Goal: Task Accomplishment & Management: Use online tool/utility

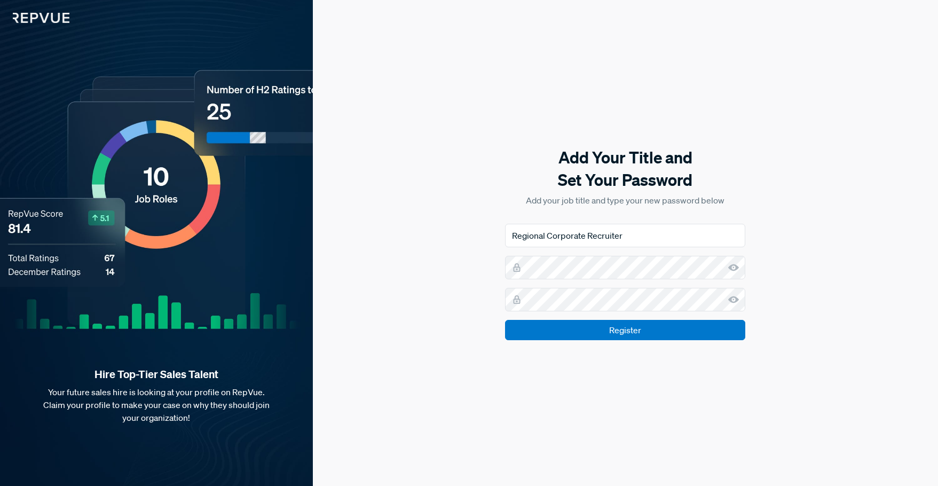
click at [733, 299] on use at bounding box center [733, 299] width 11 height 7
click at [735, 269] on use at bounding box center [733, 267] width 11 height 7
click at [679, 334] on input "Register" at bounding box center [625, 330] width 240 height 20
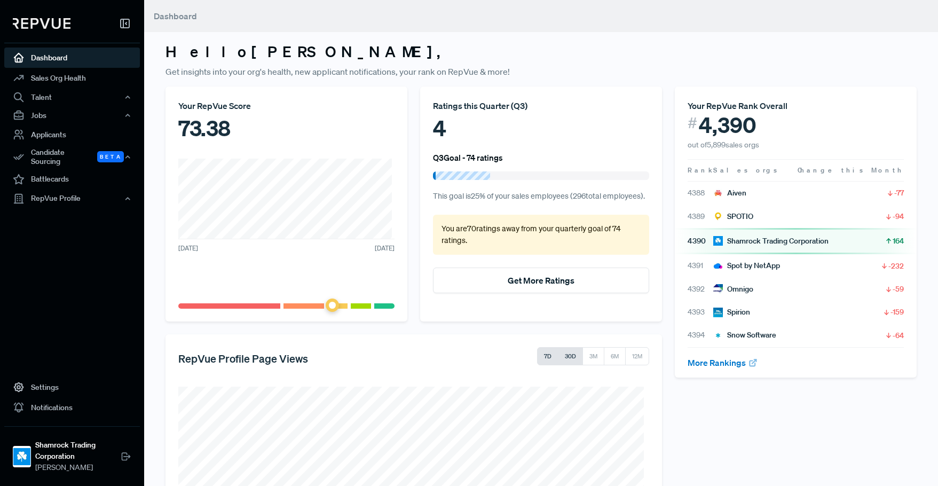
click at [569, 351] on button "30D" at bounding box center [570, 356] width 25 height 18
click at [74, 80] on link "Sales Org Health" at bounding box center [72, 78] width 136 height 20
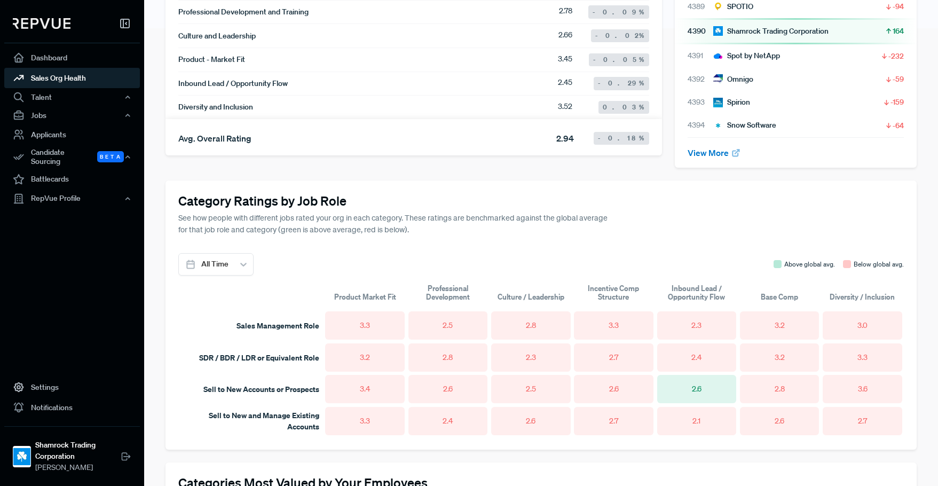
scroll to position [454, 0]
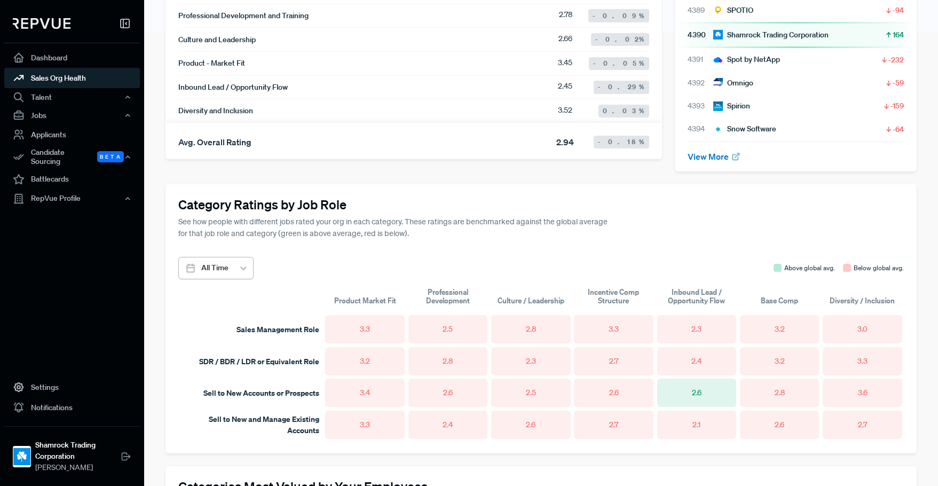
click at [240, 272] on icon at bounding box center [243, 268] width 11 height 11
click at [341, 245] on div "Category Ratings by Job Role See how people with different jobs rated your org …" at bounding box center [540, 318] width 751 height 269
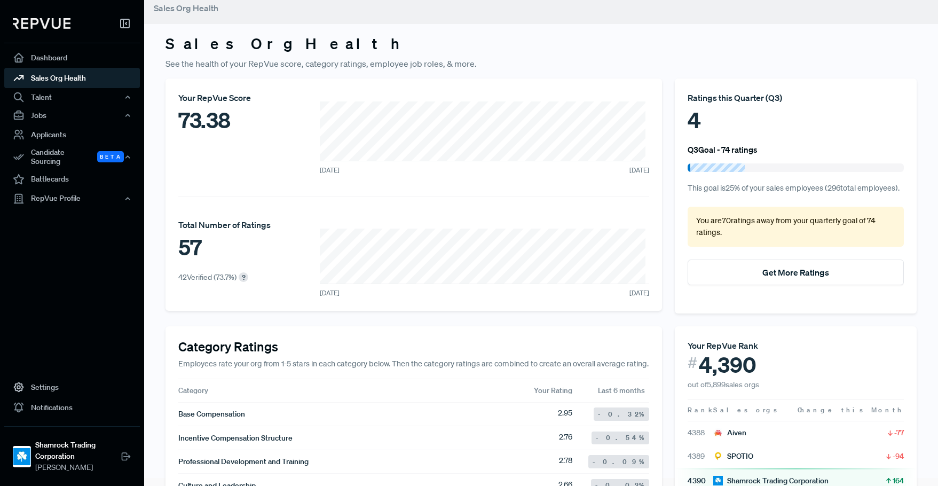
scroll to position [0, 0]
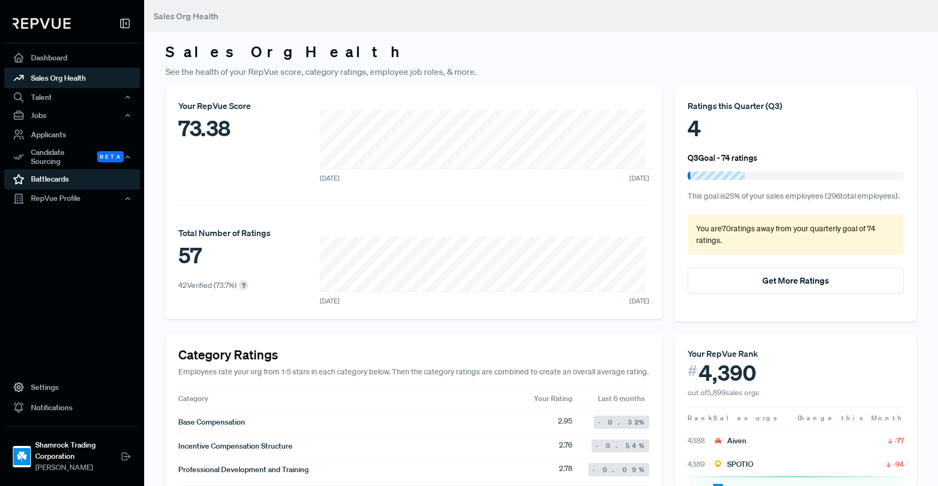
click at [73, 172] on link "Battlecards" at bounding box center [72, 179] width 136 height 20
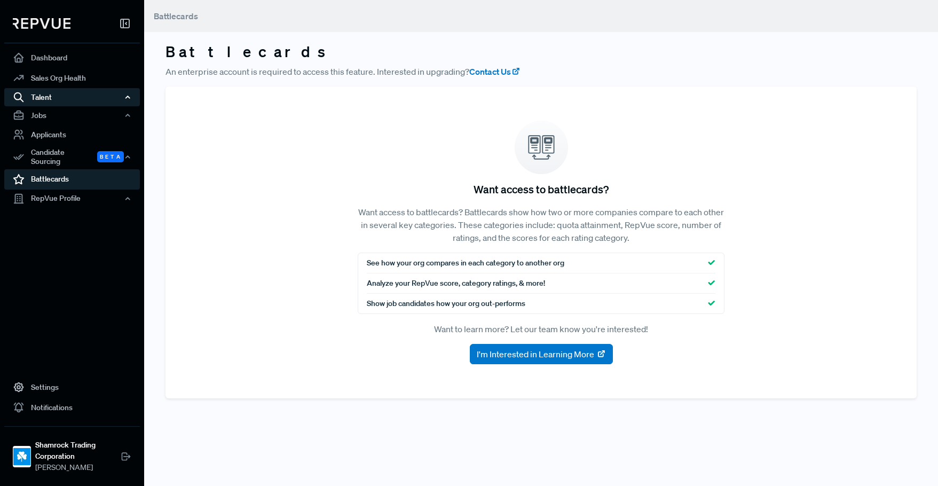
click at [53, 101] on div "Talent" at bounding box center [72, 97] width 136 height 18
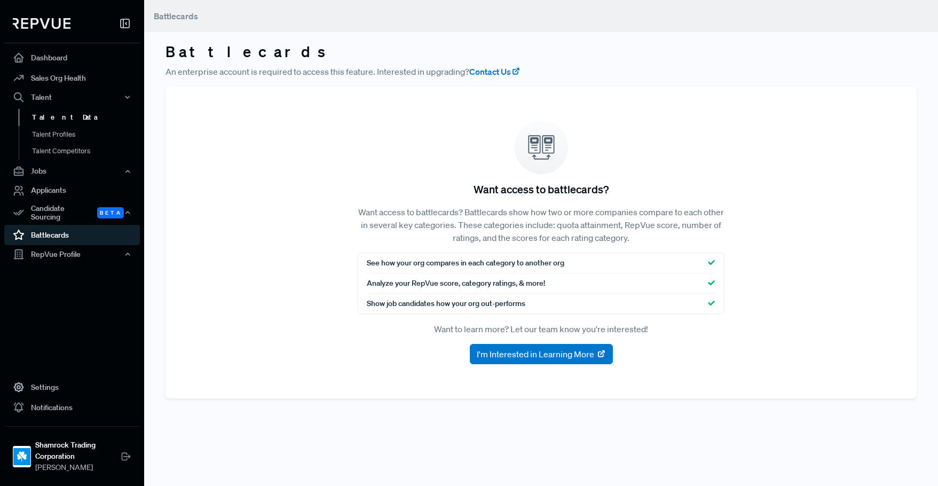
click at [58, 117] on link "Talent Data" at bounding box center [87, 117] width 136 height 17
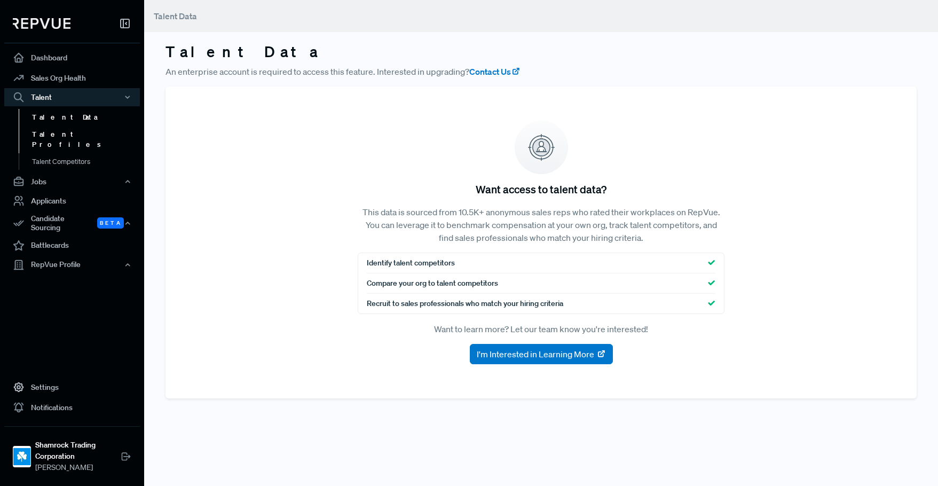
click at [59, 133] on link "Talent Profiles" at bounding box center [87, 139] width 136 height 27
click at [76, 137] on link "Talent Profiles" at bounding box center [87, 139] width 136 height 27
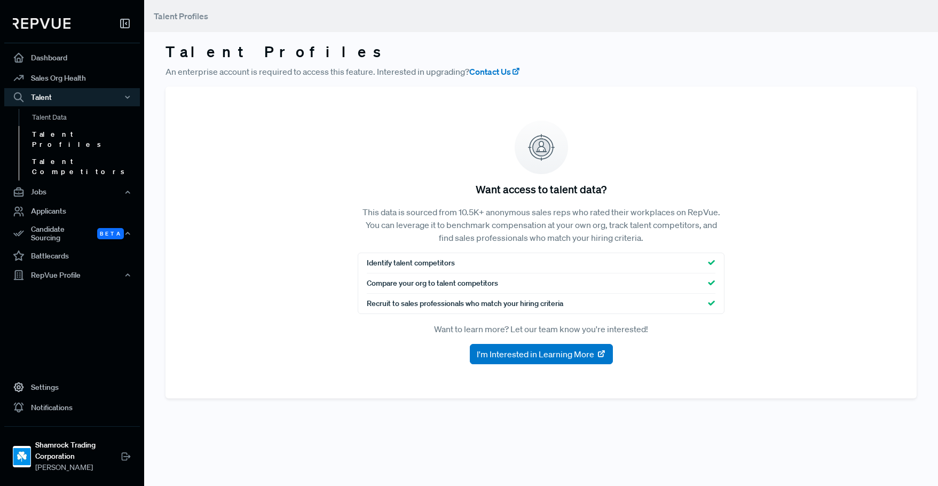
click at [78, 159] on link "Talent Competitors" at bounding box center [87, 166] width 136 height 27
click at [65, 140] on link "Talent Profiles" at bounding box center [87, 139] width 136 height 27
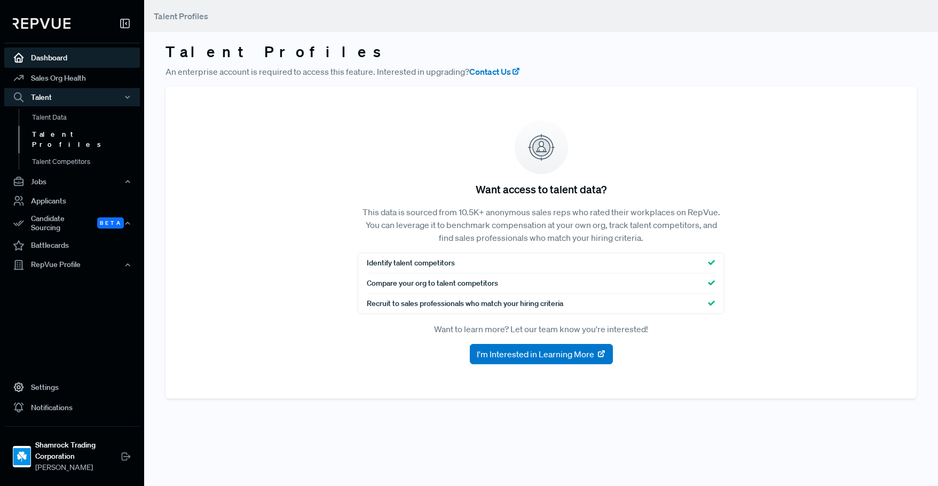
click at [59, 56] on link "Dashboard" at bounding box center [72, 57] width 136 height 20
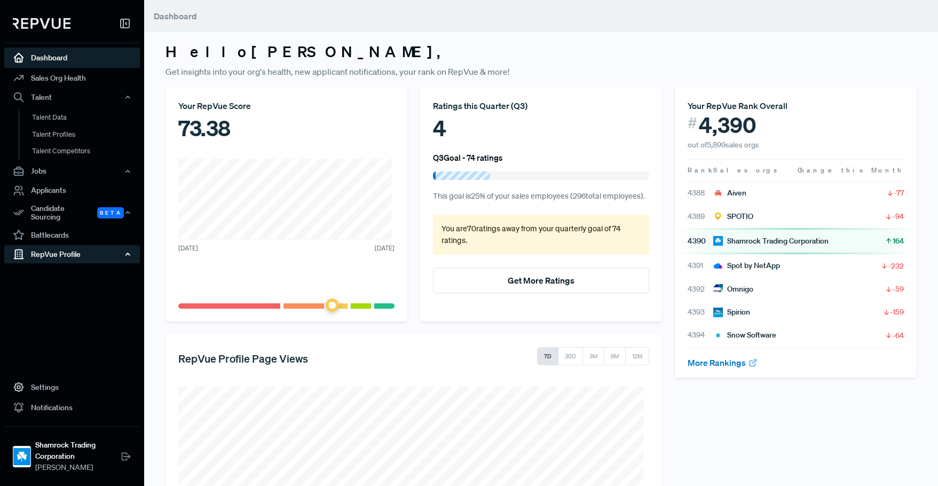
click at [89, 246] on div "RepVue Profile" at bounding box center [72, 254] width 136 height 18
click at [81, 269] on link "Profile Overview" at bounding box center [87, 279] width 136 height 27
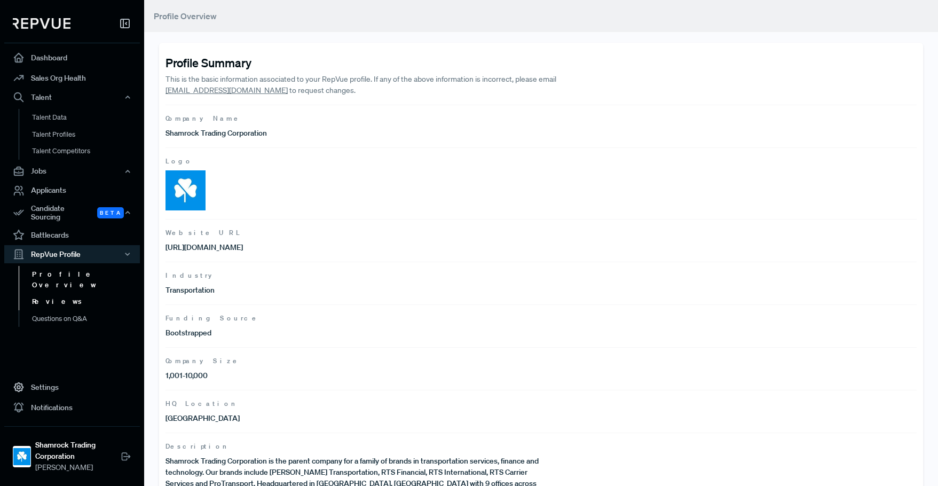
click at [76, 293] on link "Reviews" at bounding box center [87, 301] width 136 height 17
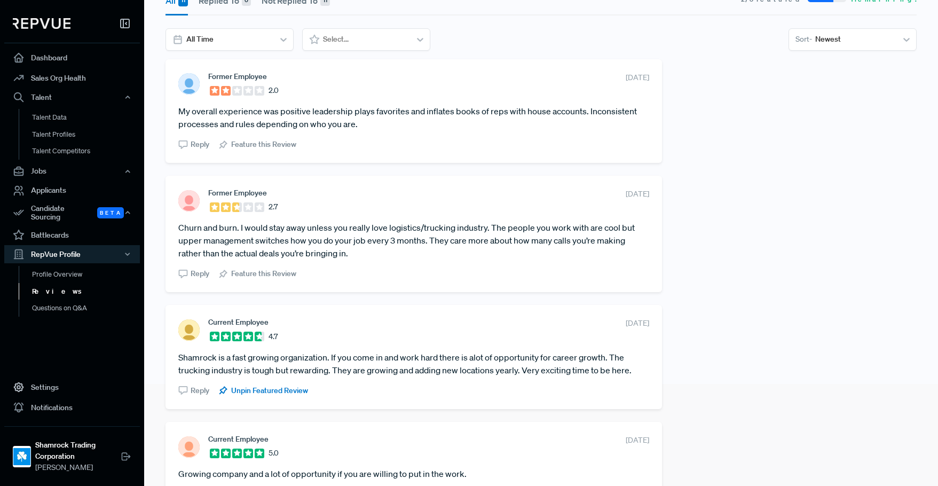
scroll to position [107, 0]
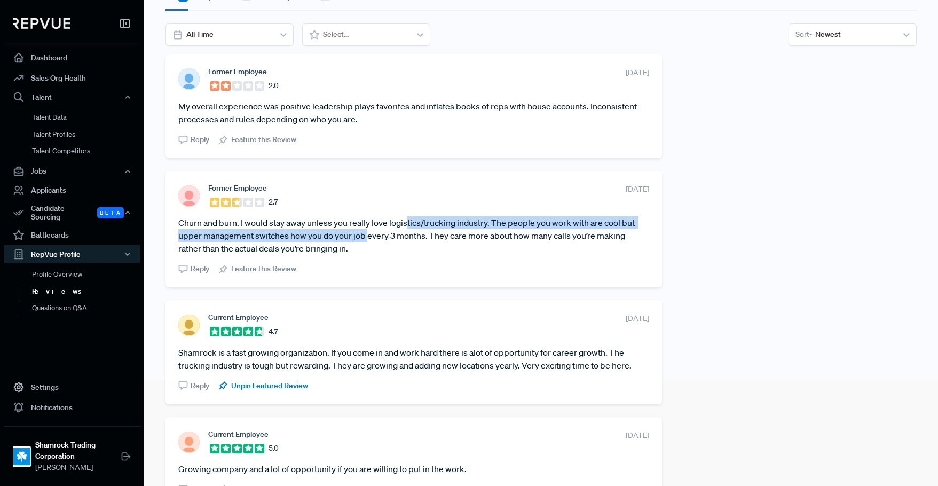
drag, startPoint x: 407, startPoint y: 226, endPoint x: 368, endPoint y: 237, distance: 41.1
click at [368, 237] on article "Churn and burn. I would stay away unless you really love logistics/trucking ind…" at bounding box center [413, 235] width 471 height 38
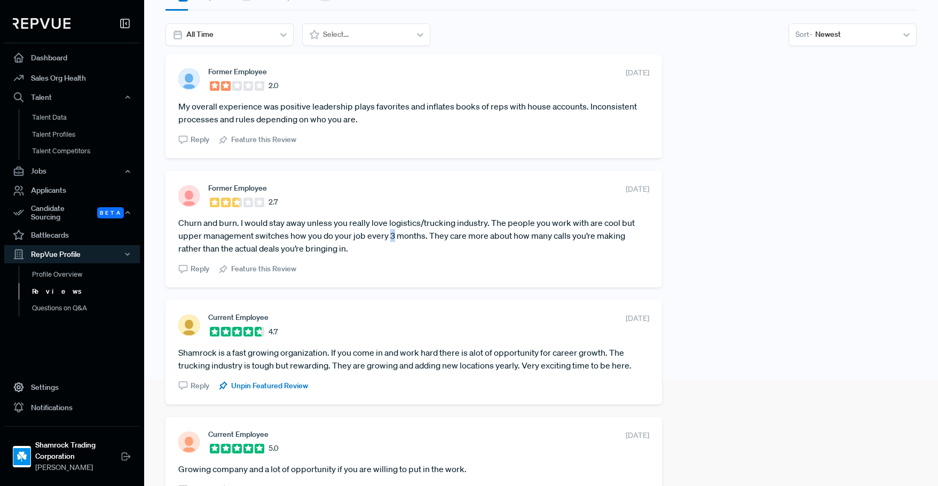
click at [393, 237] on article "Churn and burn. I would stay away unless you really love logistics/trucking ind…" at bounding box center [413, 235] width 471 height 38
click at [445, 229] on article "Churn and burn. I would stay away unless you really love logistics/trucking ind…" at bounding box center [413, 235] width 471 height 38
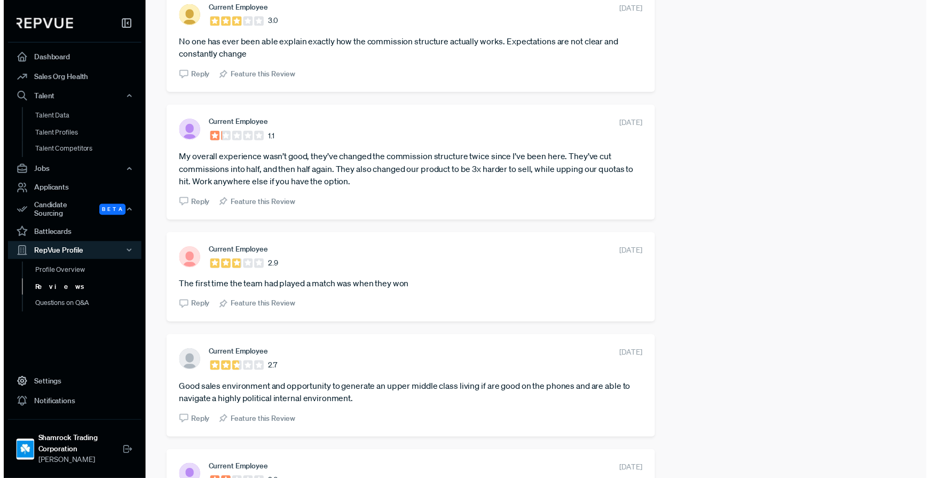
scroll to position [0, 0]
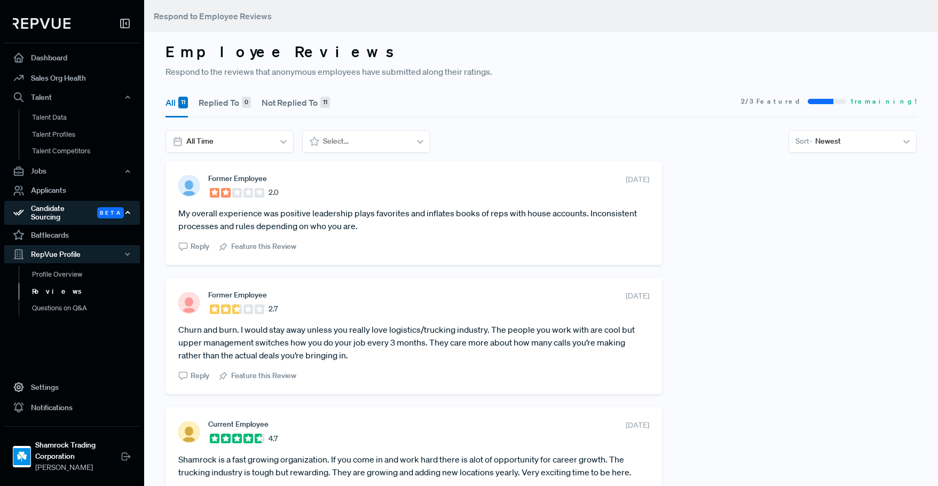
click at [50, 212] on div "Candidate Sourcing Beta" at bounding box center [72, 213] width 136 height 25
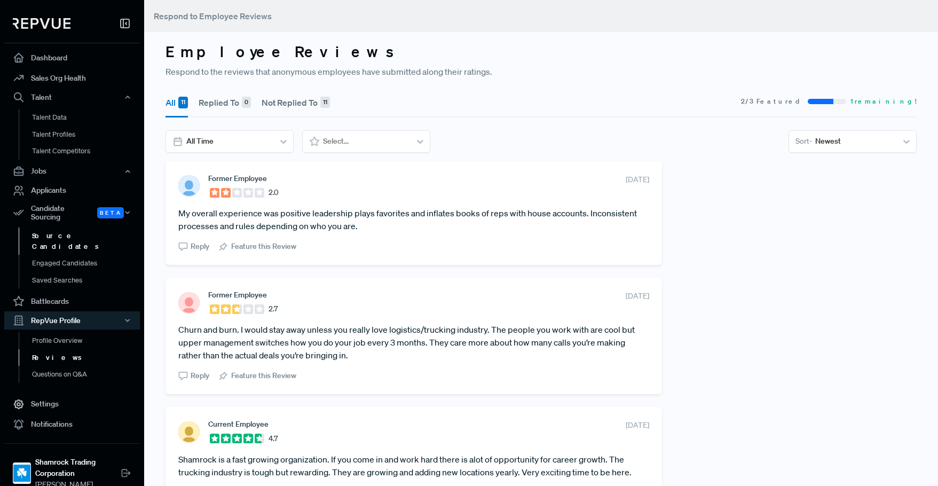
click at [64, 233] on link "Source Candidates" at bounding box center [87, 240] width 136 height 27
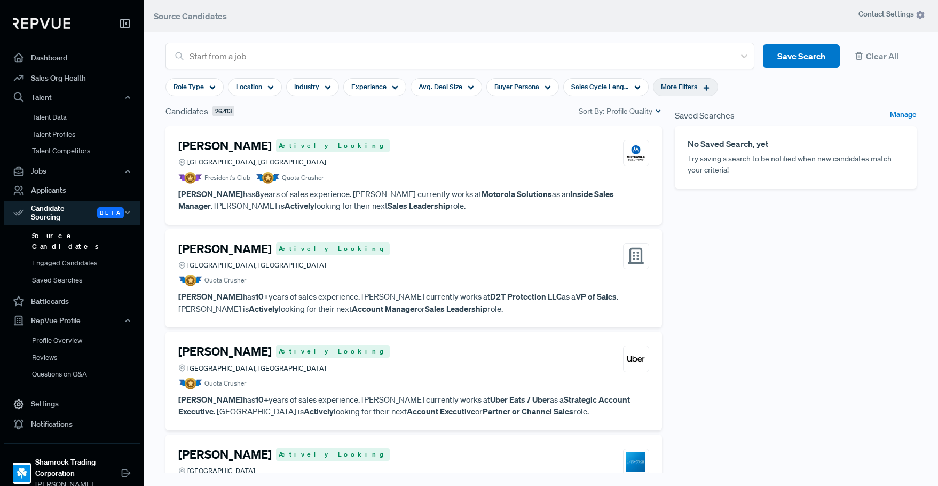
click at [668, 89] on span "More Filters" at bounding box center [679, 87] width 36 height 10
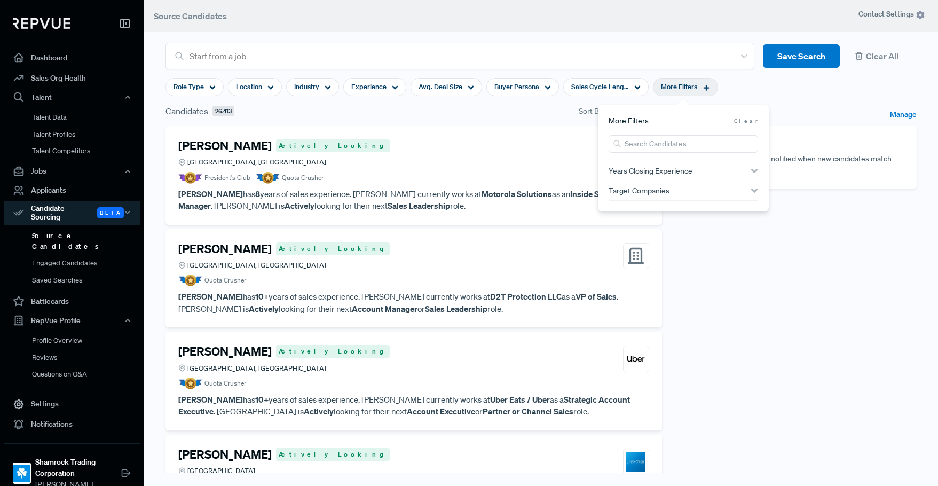
click at [766, 89] on article "Role Type Location Industry Experience Avg. Deal Size Buyer Persona Sales Cycle…" at bounding box center [541, 86] width 764 height 35
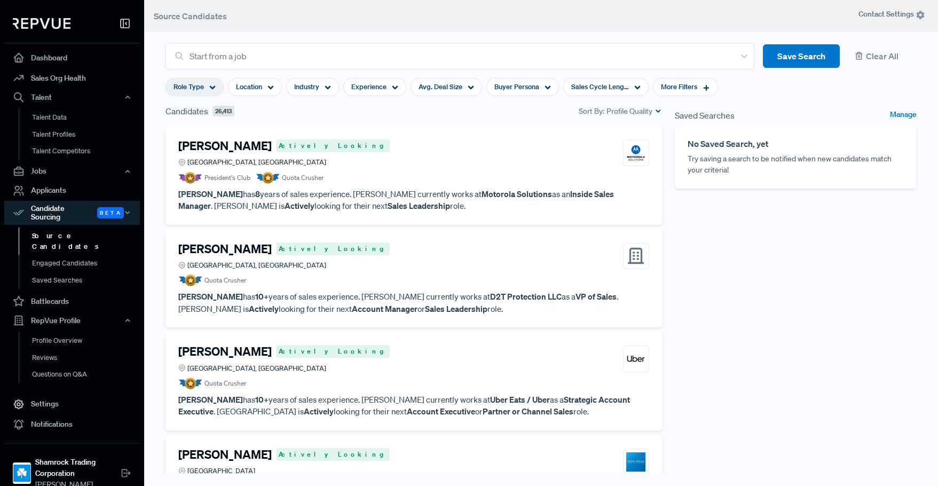
click at [207, 91] on div "Role Type" at bounding box center [194, 87] width 58 height 18
click at [399, 110] on div "Candidates 26,413 Sort By: Profile Quality" at bounding box center [413, 111] width 496 height 13
click at [254, 88] on span "Location" at bounding box center [249, 87] width 26 height 10
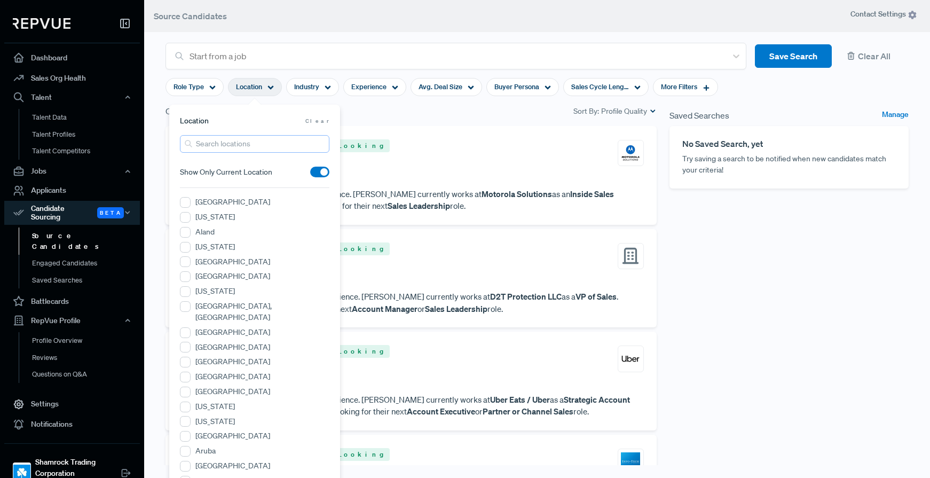
click at [218, 145] on input "search" at bounding box center [254, 144] width 149 height 18
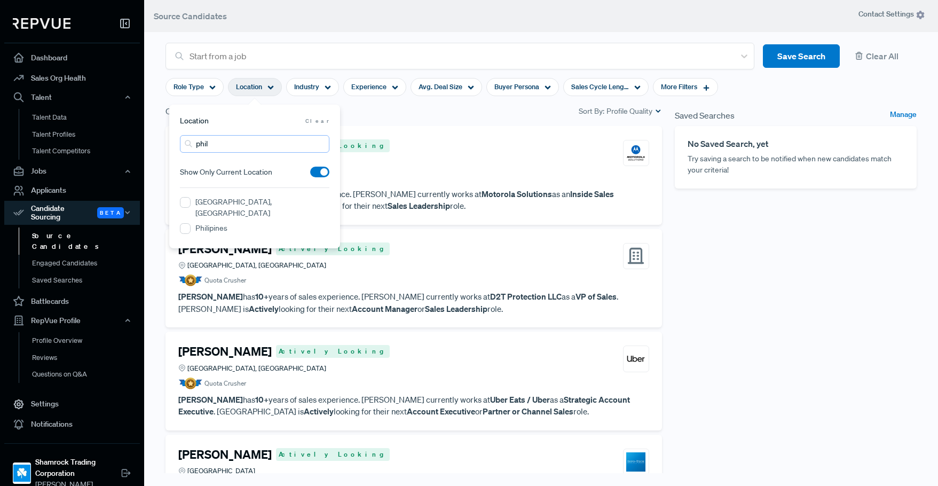
type input "phil"
click at [212, 204] on label "[GEOGRAPHIC_DATA], [GEOGRAPHIC_DATA]" at bounding box center [262, 207] width 134 height 22
click at [191, 204] on PA "[GEOGRAPHIC_DATA], [GEOGRAPHIC_DATA]" at bounding box center [185, 202] width 11 height 11
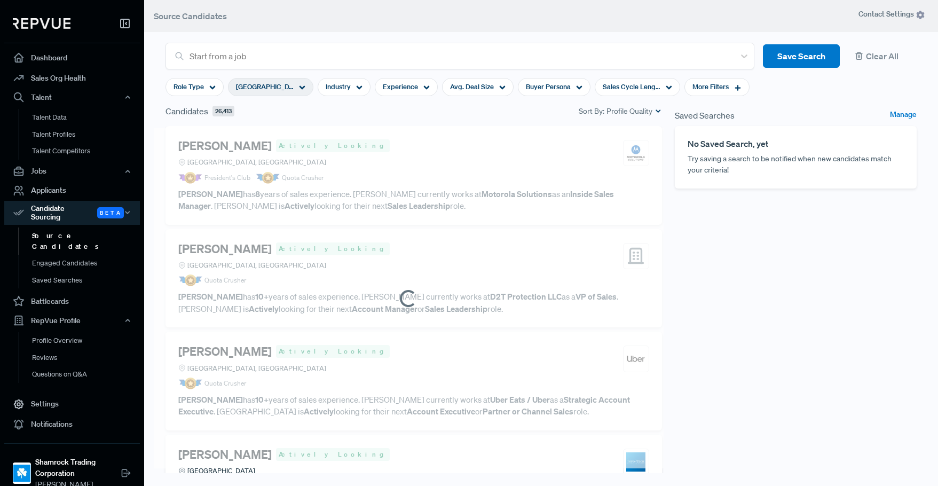
click at [416, 125] on div "Candidates 26,413 Sort By: Profile Quality" at bounding box center [413, 115] width 509 height 21
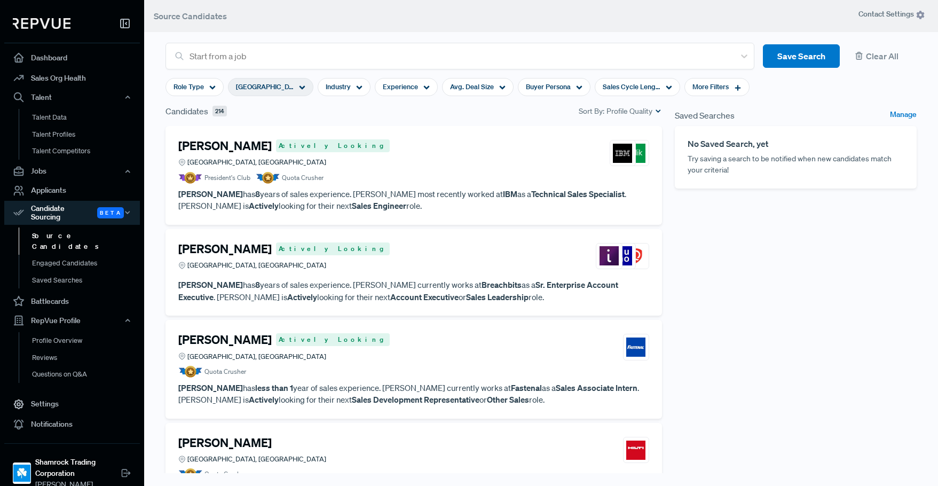
click at [399, 181] on article "President's Club Quota Crusher" at bounding box center [413, 178] width 471 height 12
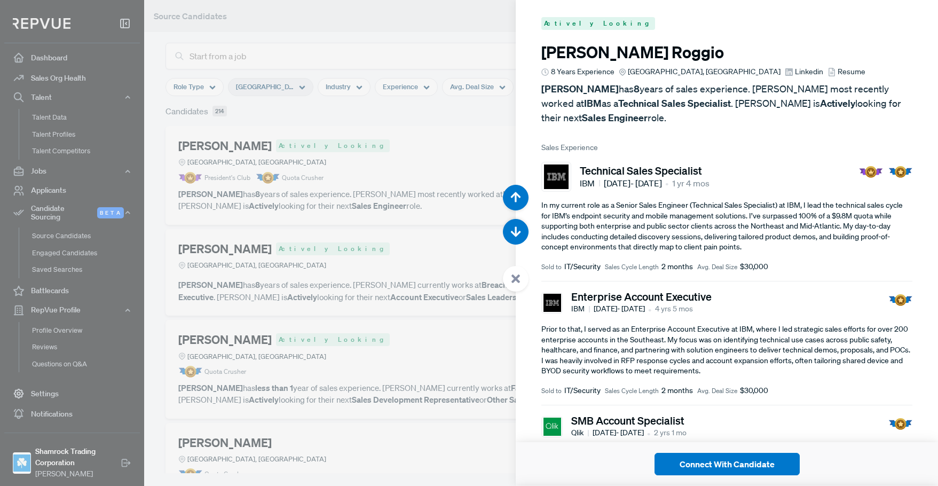
click at [665, 87] on p "[PERSON_NAME] has 8 years of sales experience. [PERSON_NAME] most recently work…" at bounding box center [726, 103] width 371 height 43
click at [795, 73] on span "Linkedin" at bounding box center [809, 71] width 28 height 11
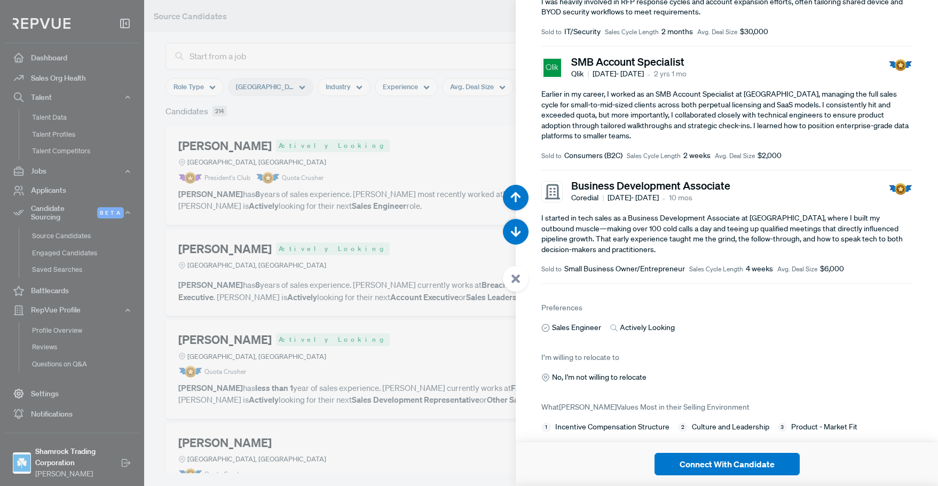
scroll to position [374, 0]
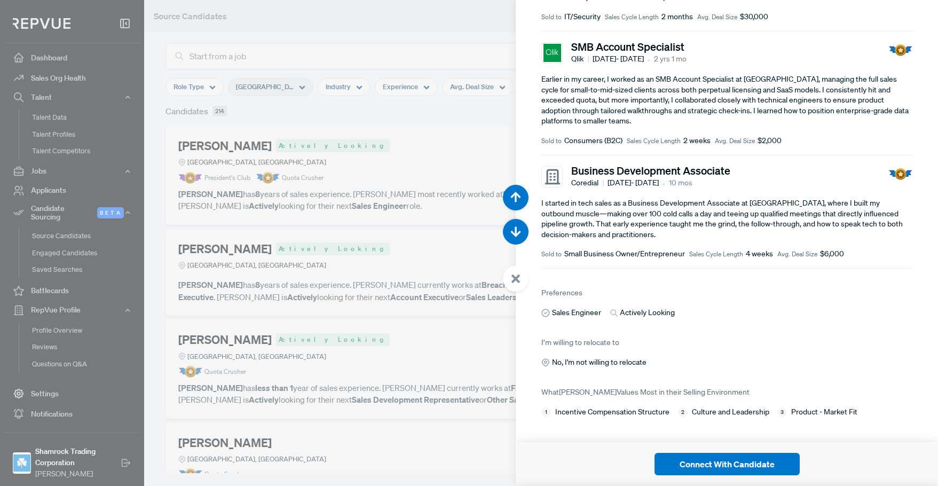
click at [404, 240] on div at bounding box center [469, 243] width 938 height 486
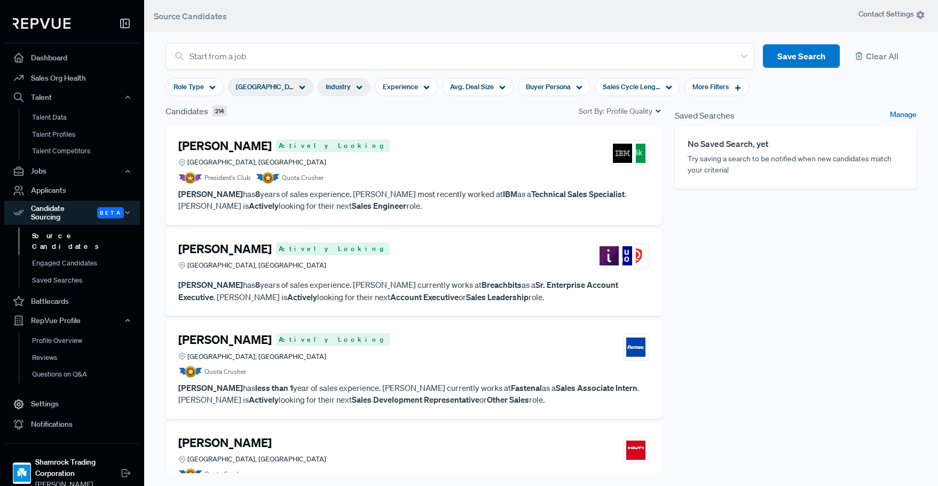
click at [352, 88] on div "Industry" at bounding box center [344, 87] width 53 height 18
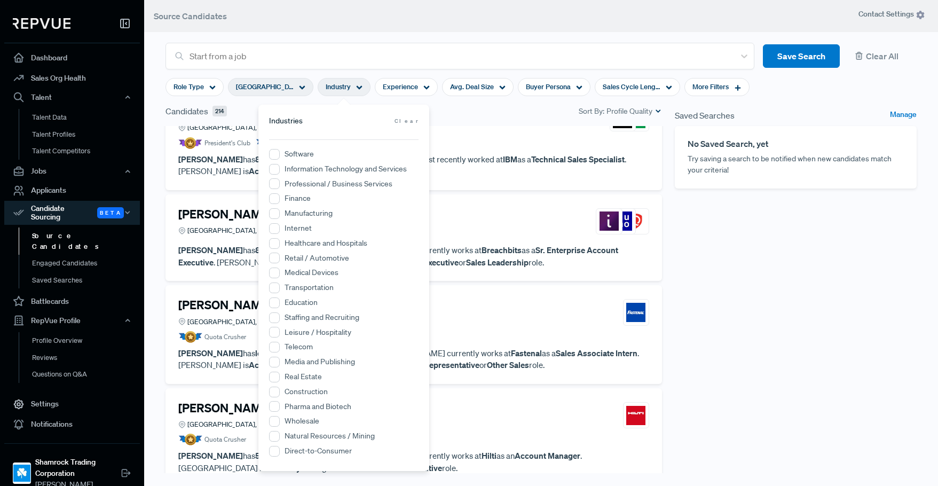
scroll to position [53, 0]
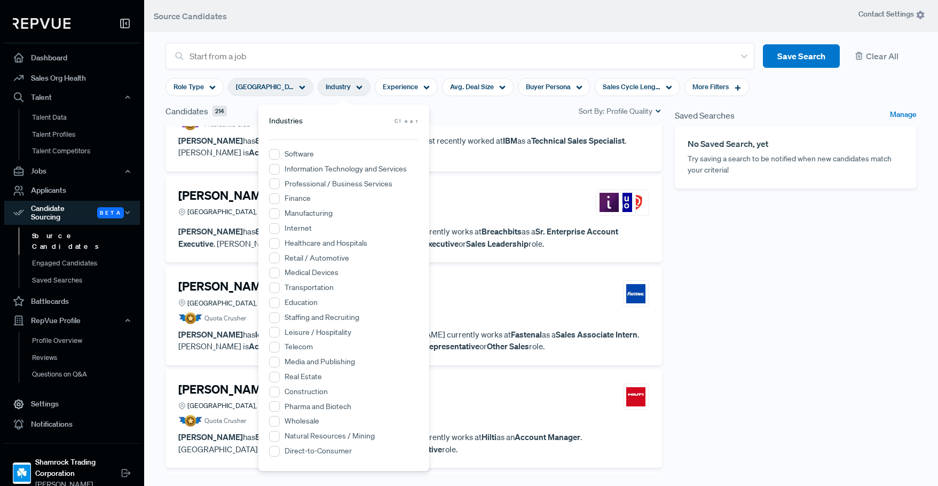
click at [293, 288] on label "Transportation" at bounding box center [308, 287] width 49 height 11
click at [280, 288] on input "Transportation" at bounding box center [274, 287] width 11 height 11
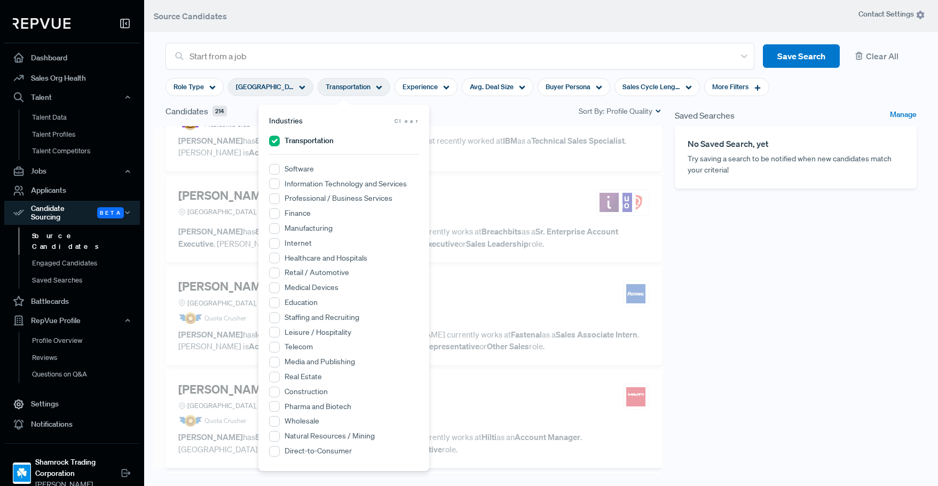
scroll to position [0, 0]
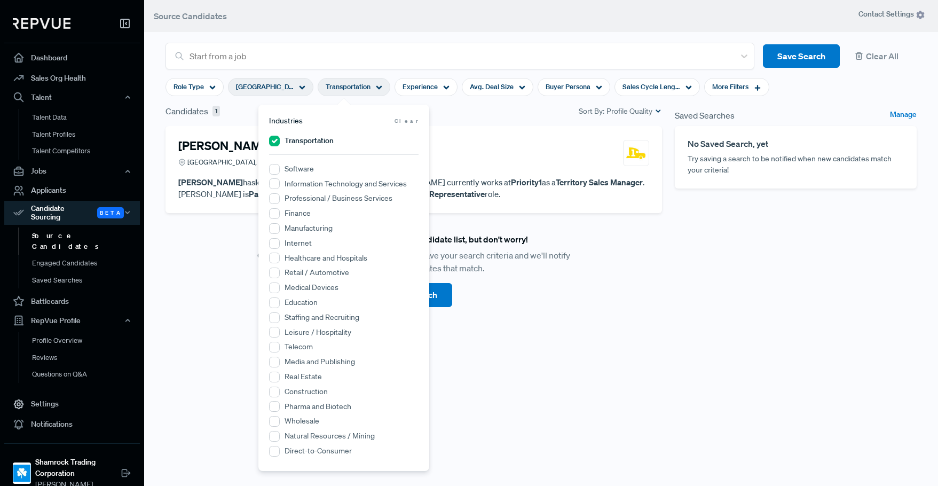
click at [715, 261] on div "Saved Searches Manage No Saved Search, yet Try saving a search to be notified w…" at bounding box center [795, 299] width 255 height 389
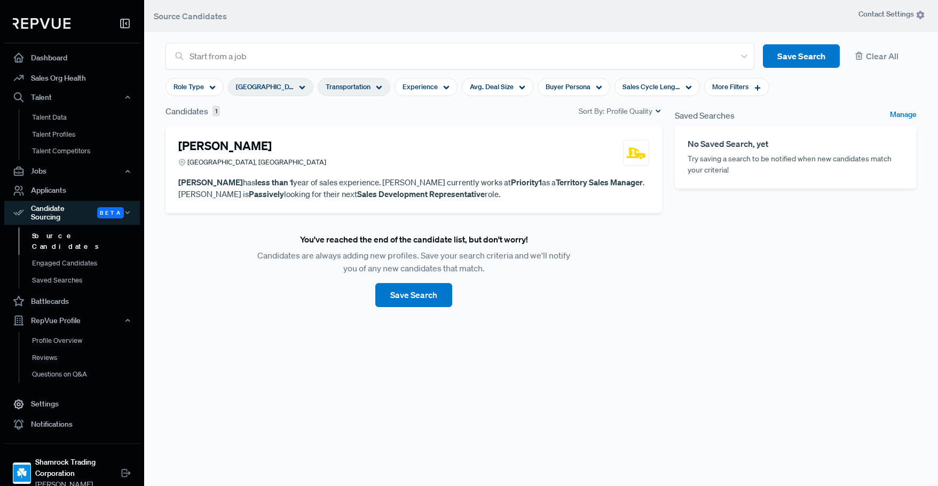
click at [365, 170] on article "[PERSON_NAME] [GEOGRAPHIC_DATA], [GEOGRAPHIC_DATA]" at bounding box center [413, 155] width 471 height 33
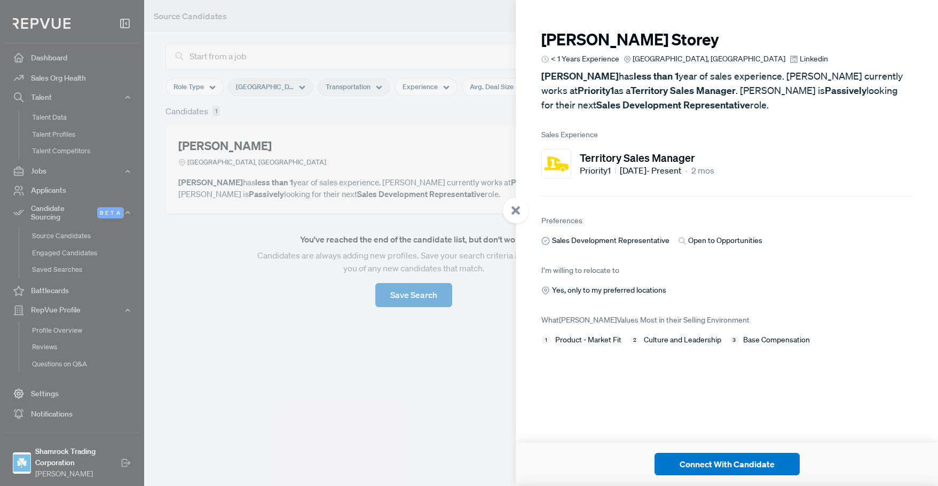
click at [447, 456] on div at bounding box center [469, 243] width 938 height 486
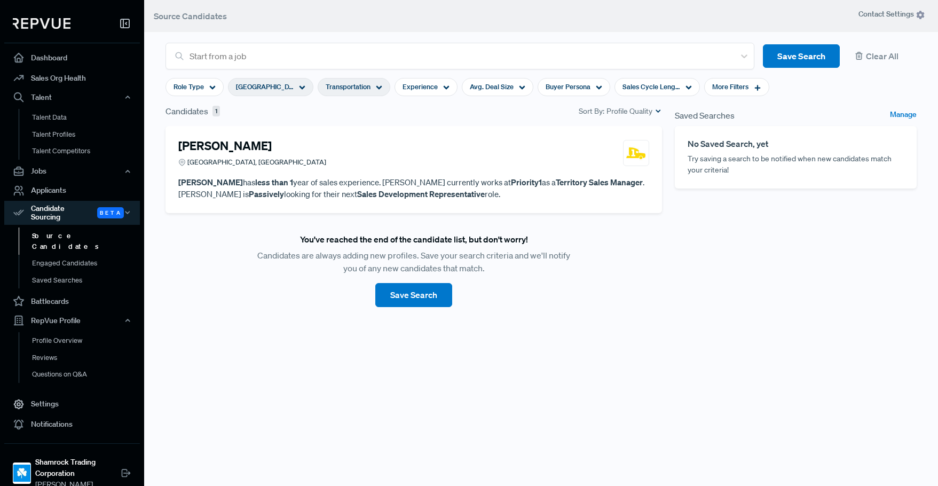
click at [497, 129] on div "[PERSON_NAME] [GEOGRAPHIC_DATA], [GEOGRAPHIC_DATA] [PERSON_NAME] has less than …" at bounding box center [413, 169] width 496 height 87
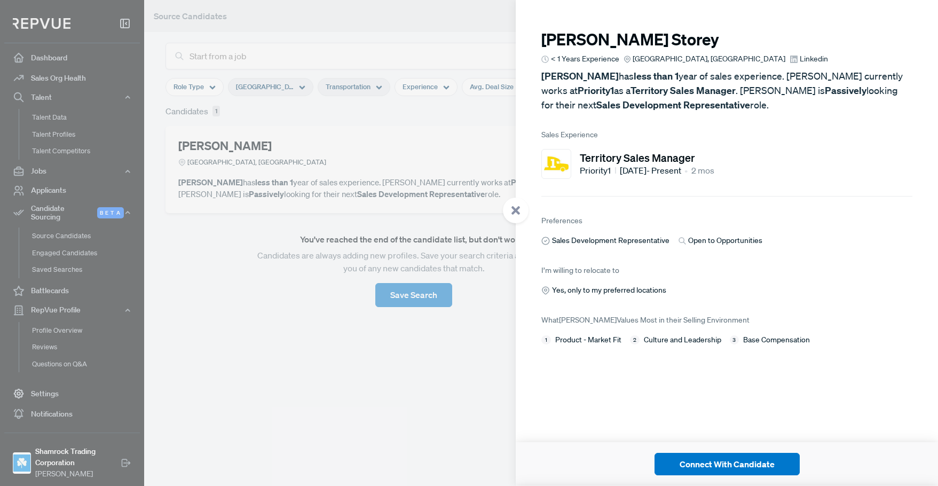
click at [498, 388] on div at bounding box center [469, 243] width 938 height 486
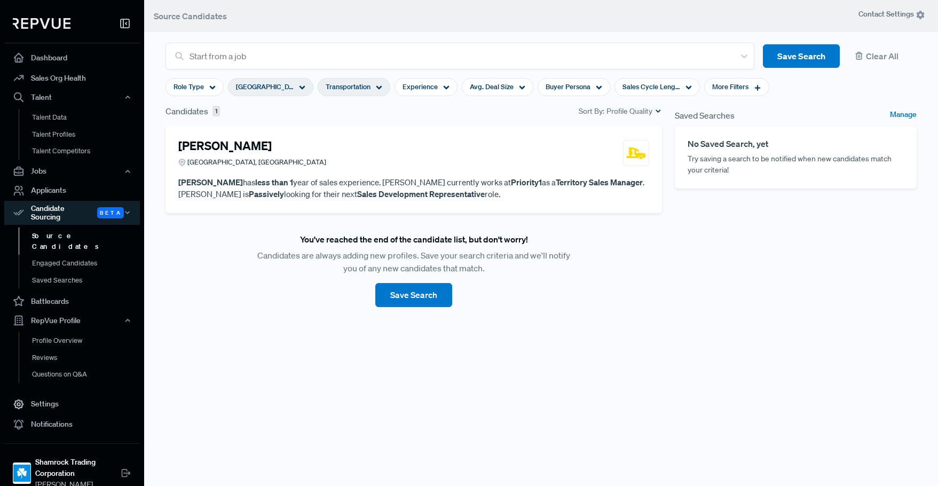
click at [298, 81] on div "[GEOGRAPHIC_DATA], [GEOGRAPHIC_DATA]" at bounding box center [270, 87] width 85 height 18
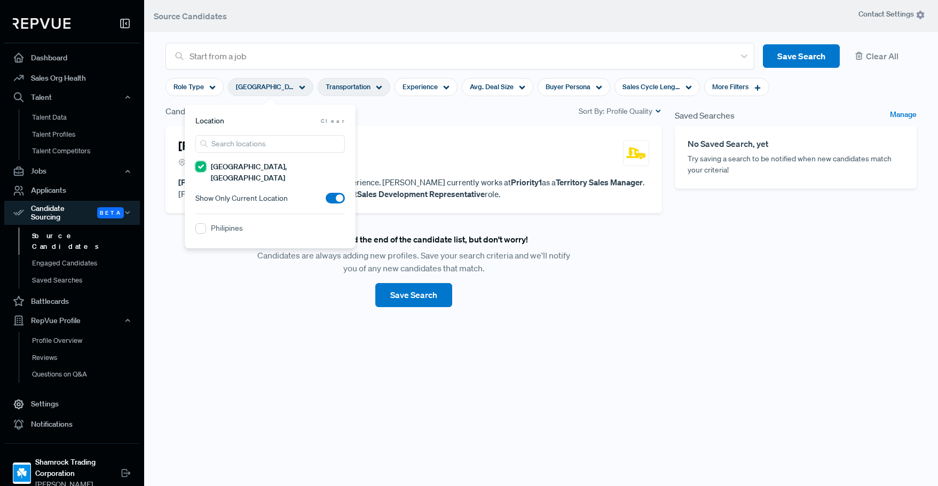
click at [203, 163] on PA "[GEOGRAPHIC_DATA], [GEOGRAPHIC_DATA]" at bounding box center [200, 166] width 11 height 11
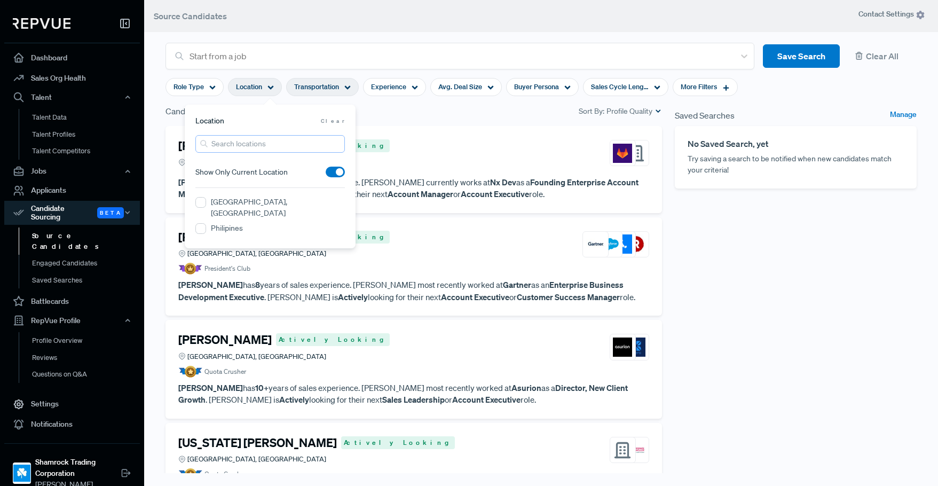
click at [241, 140] on input "search" at bounding box center [269, 144] width 149 height 18
type input "houst"
click at [266, 205] on label "[GEOGRAPHIC_DATA], [GEOGRAPHIC_DATA]" at bounding box center [278, 207] width 134 height 22
click at [206, 205] on TX "[GEOGRAPHIC_DATA], [GEOGRAPHIC_DATA]" at bounding box center [200, 202] width 11 height 11
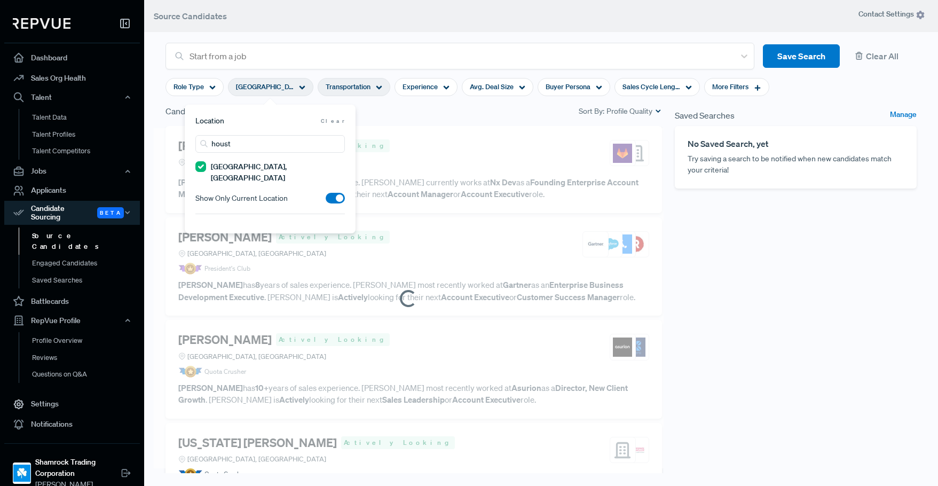
click at [841, 279] on div "Saved Searches Manage No Saved Search, yet Try saving a search to be notified w…" at bounding box center [795, 299] width 255 height 389
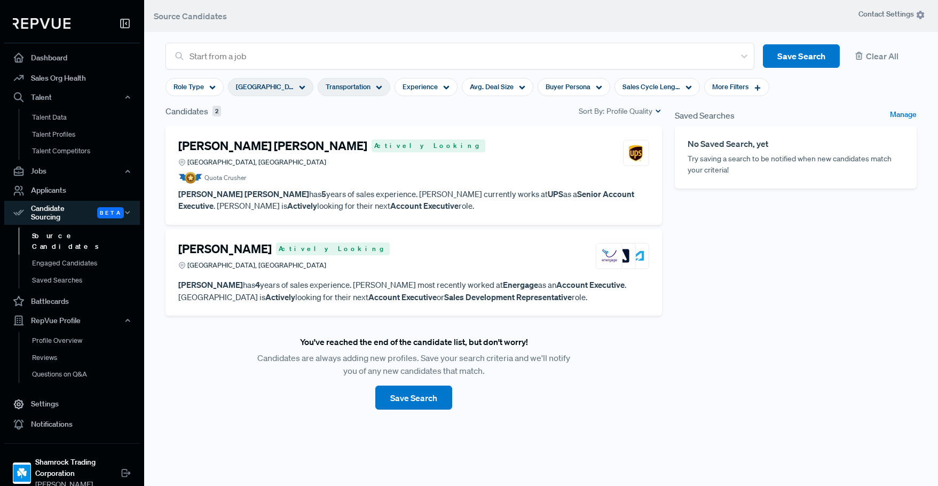
click at [390, 203] on strong "Account Executive" at bounding box center [424, 205] width 68 height 11
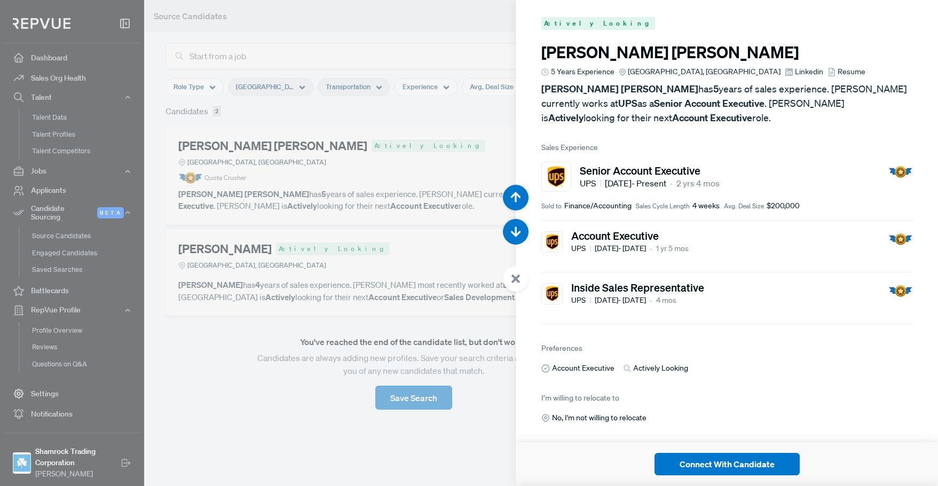
click at [795, 73] on span "Linkedin" at bounding box center [809, 71] width 28 height 11
click at [383, 144] on div at bounding box center [469, 243] width 938 height 486
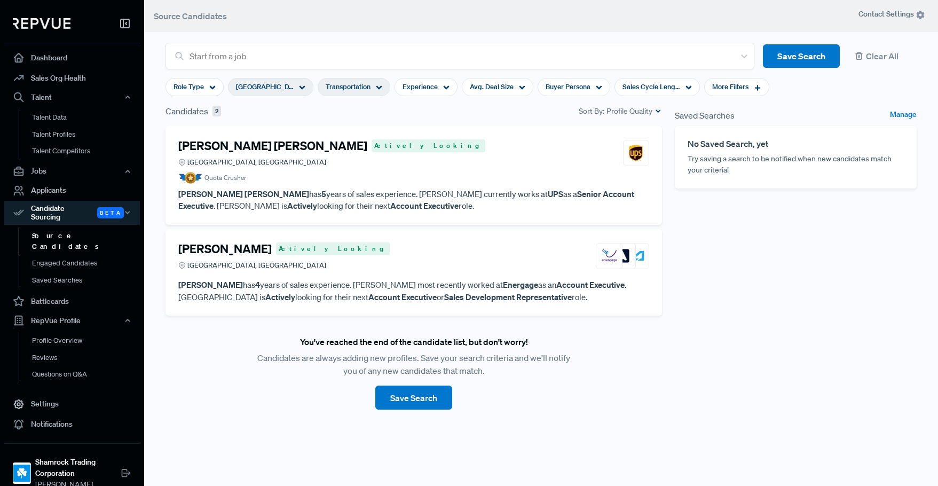
click at [322, 83] on div "Transportation" at bounding box center [354, 87] width 73 height 18
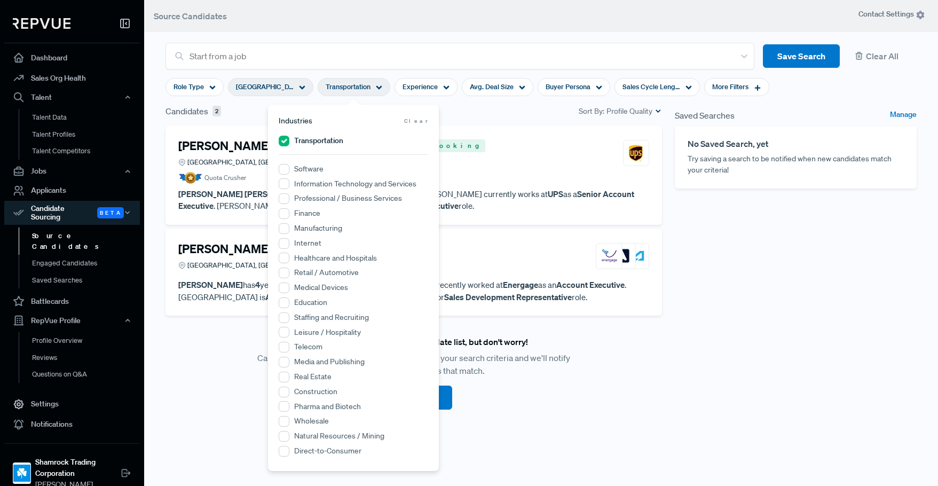
click at [739, 236] on div "Saved Searches Manage No Saved Search, yet Try saving a search to be notified w…" at bounding box center [795, 299] width 255 height 389
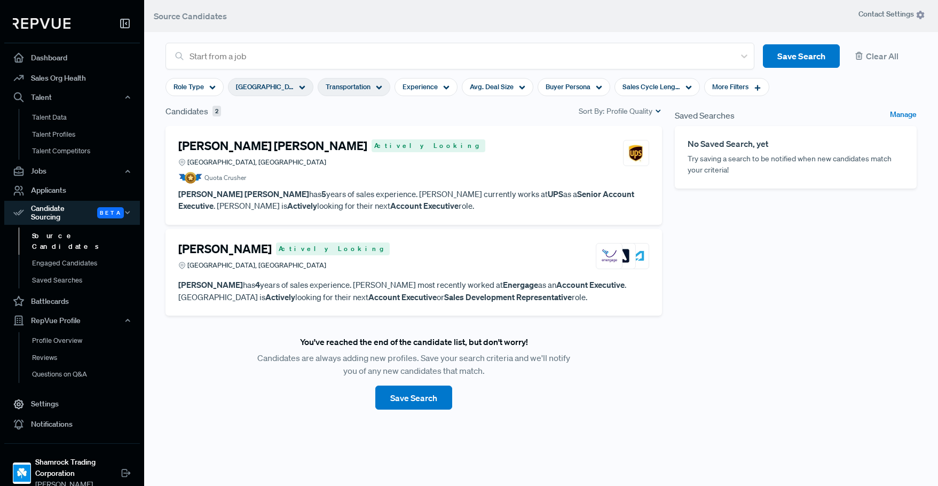
click at [365, 84] on span "Transportation" at bounding box center [348, 87] width 45 height 10
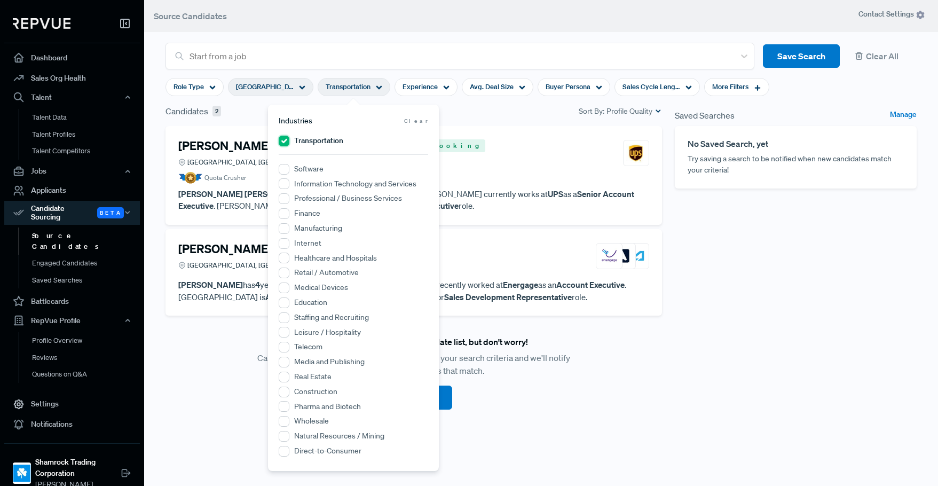
click at [286, 142] on input "Transportation" at bounding box center [284, 141] width 11 height 11
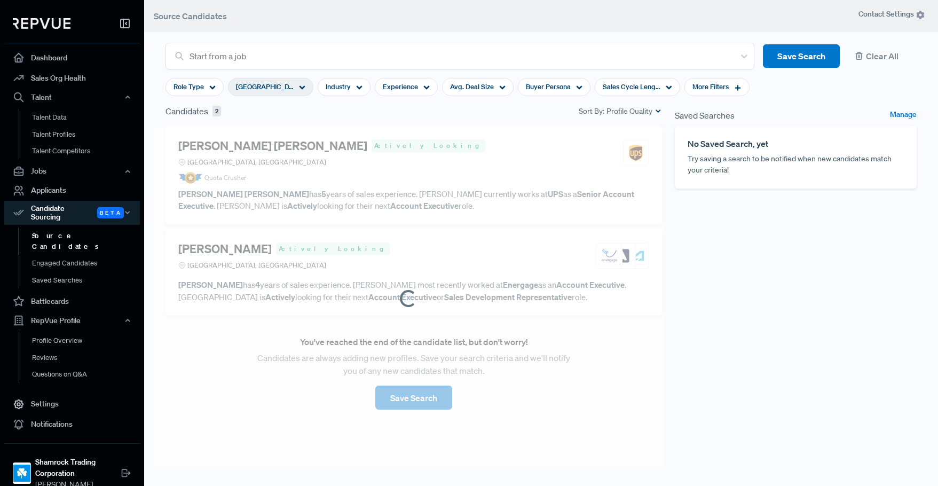
click at [737, 244] on div "Saved Searches Manage No Saved Search, yet Try saving a search to be notified w…" at bounding box center [795, 299] width 255 height 389
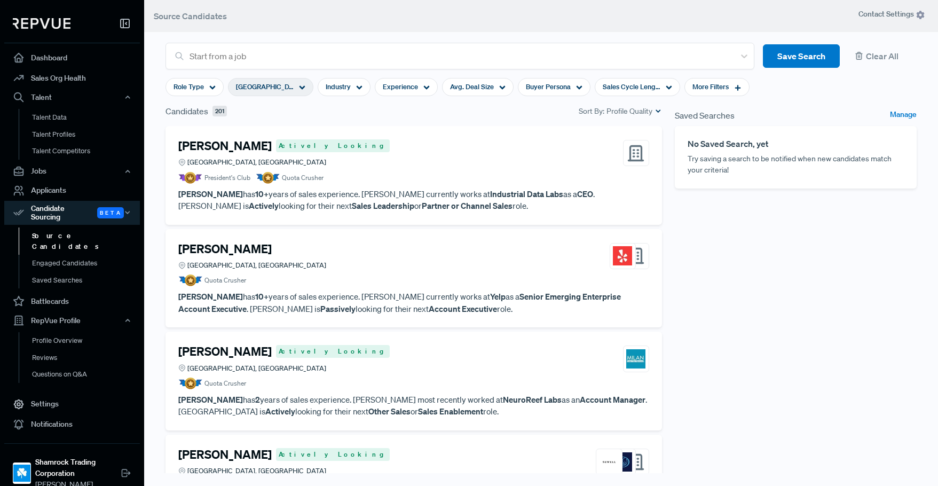
click at [791, 332] on div "Saved Searches Manage No Saved Search, yet Try saving a search to be notified w…" at bounding box center [795, 299] width 255 height 389
click at [285, 80] on div "[GEOGRAPHIC_DATA], [GEOGRAPHIC_DATA]" at bounding box center [270, 87] width 85 height 18
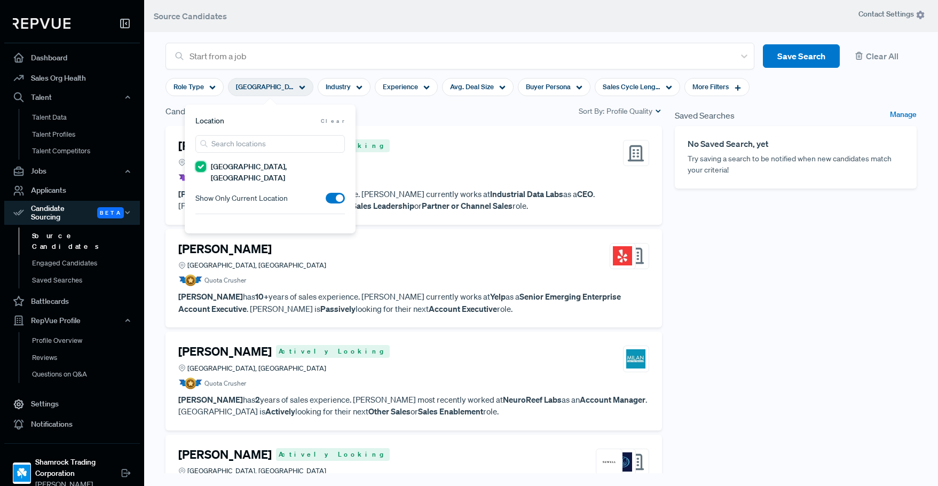
click at [198, 168] on TX "[GEOGRAPHIC_DATA], [GEOGRAPHIC_DATA]" at bounding box center [200, 166] width 11 height 11
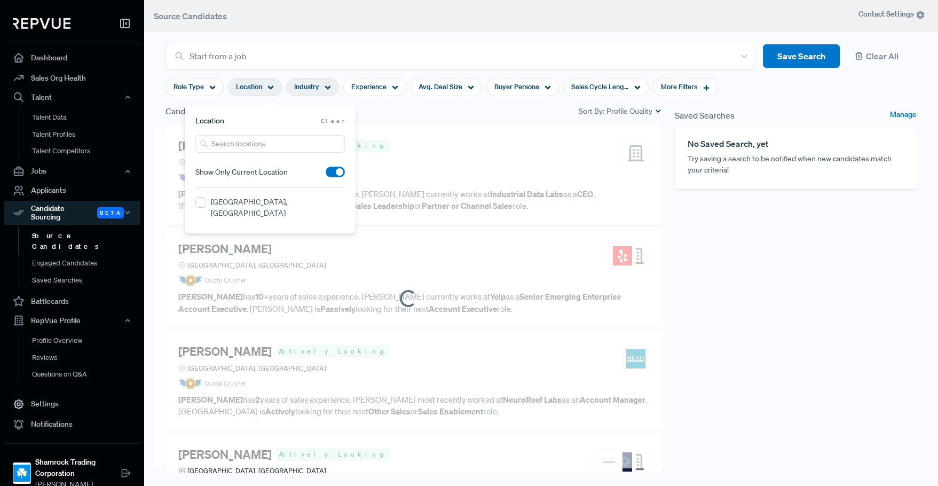
click at [319, 91] on span "Industry" at bounding box center [306, 87] width 25 height 10
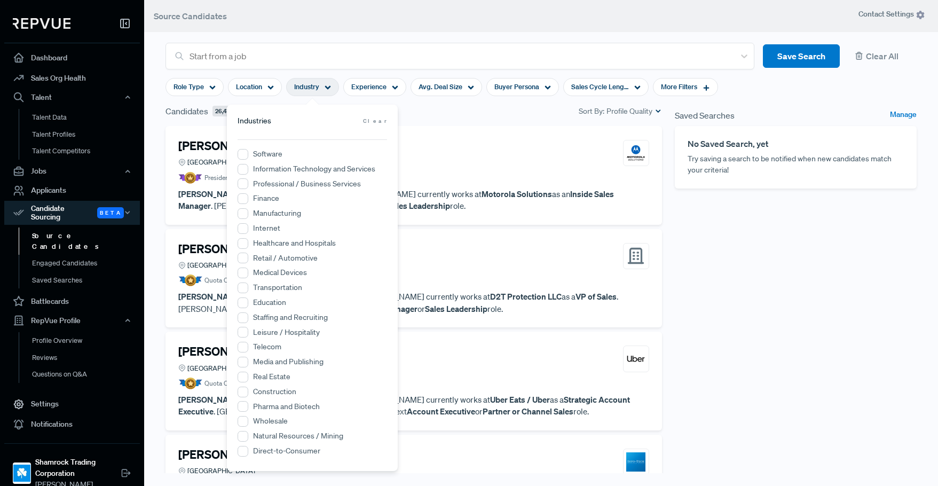
click at [264, 284] on label "Transportation" at bounding box center [277, 287] width 49 height 11
click at [248, 284] on input "Transportation" at bounding box center [242, 287] width 11 height 11
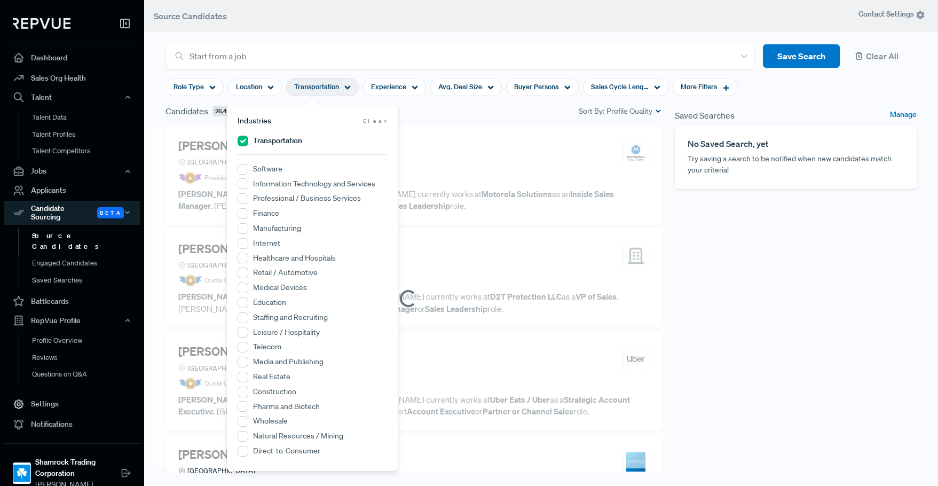
click at [811, 308] on div "Saved Searches Manage No Saved Search, yet Try saving a search to be notified w…" at bounding box center [795, 299] width 255 height 389
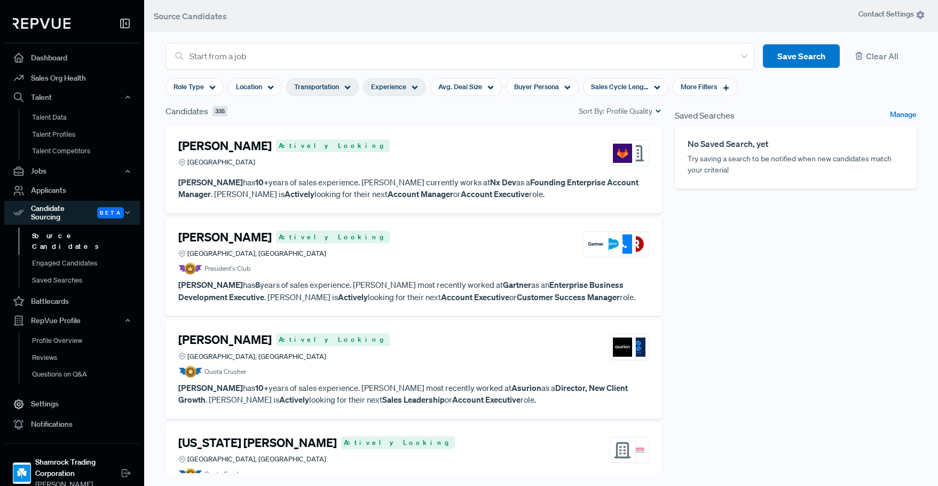
click at [409, 85] on div "Experience" at bounding box center [394, 87] width 63 height 18
type input "2 Years"
drag, startPoint x: 340, startPoint y: 144, endPoint x: 357, endPoint y: 149, distance: 17.2
click at [357, 149] on div "2 Years to 10+ Years <1Y 10Y+" at bounding box center [393, 154] width 149 height 39
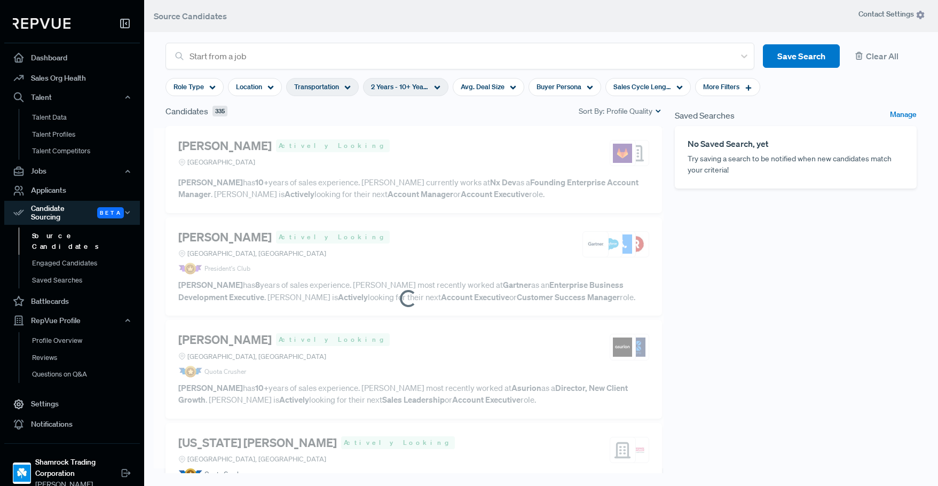
click at [795, 277] on div "Saved Searches Manage No Saved Search, yet Try saving a search to be notified w…" at bounding box center [795, 299] width 255 height 389
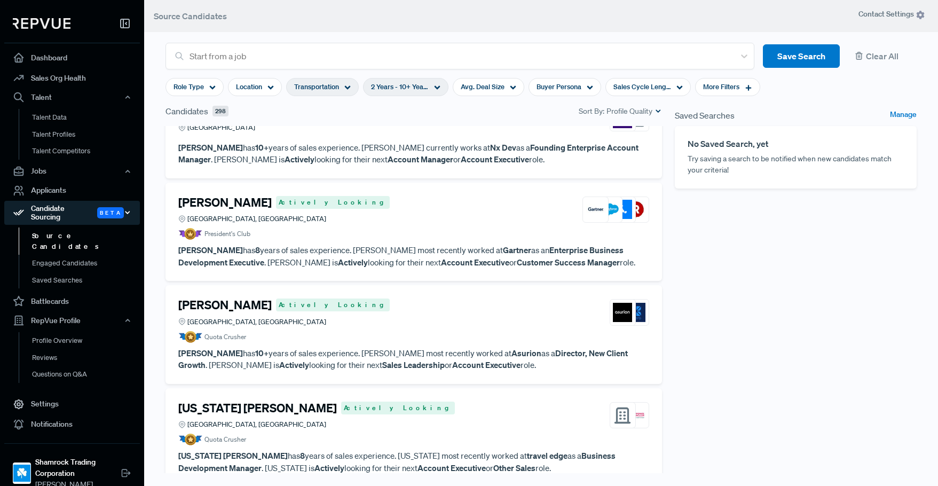
scroll to position [53, 0]
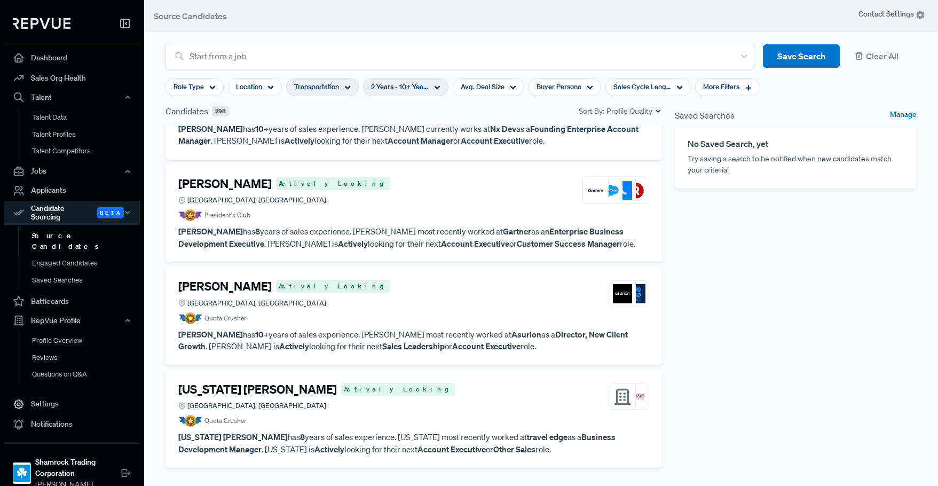
click at [746, 285] on div "Saved Searches Manage No Saved Search, yet Try saving a search to be notified w…" at bounding box center [795, 299] width 255 height 389
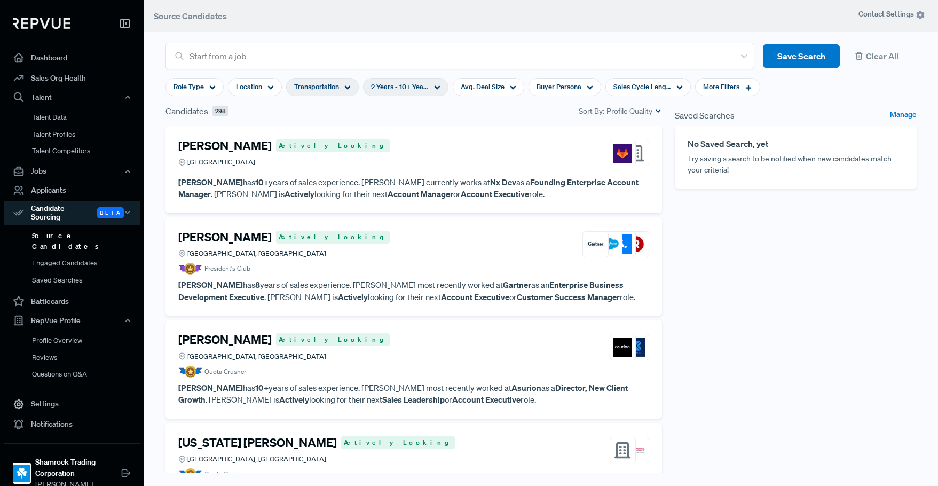
scroll to position [213, 0]
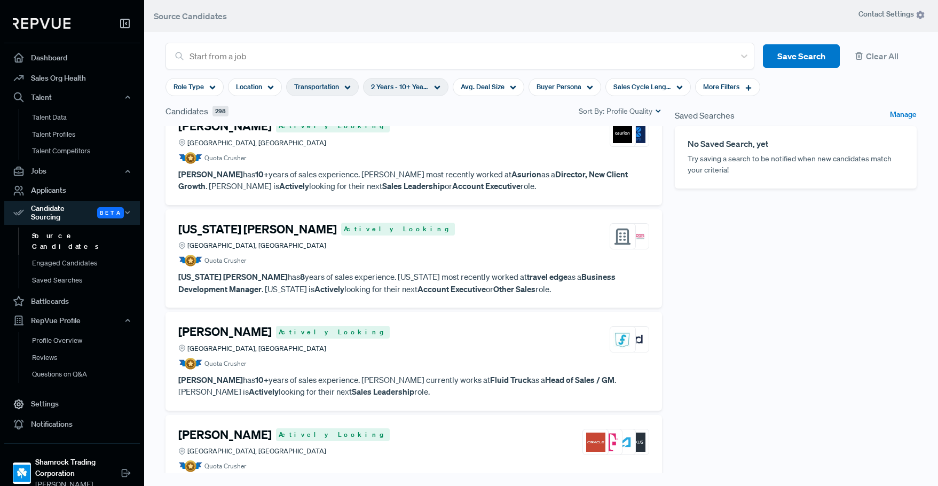
click at [728, 271] on div "Saved Searches Manage No Saved Search, yet Try saving a search to be notified w…" at bounding box center [795, 299] width 255 height 389
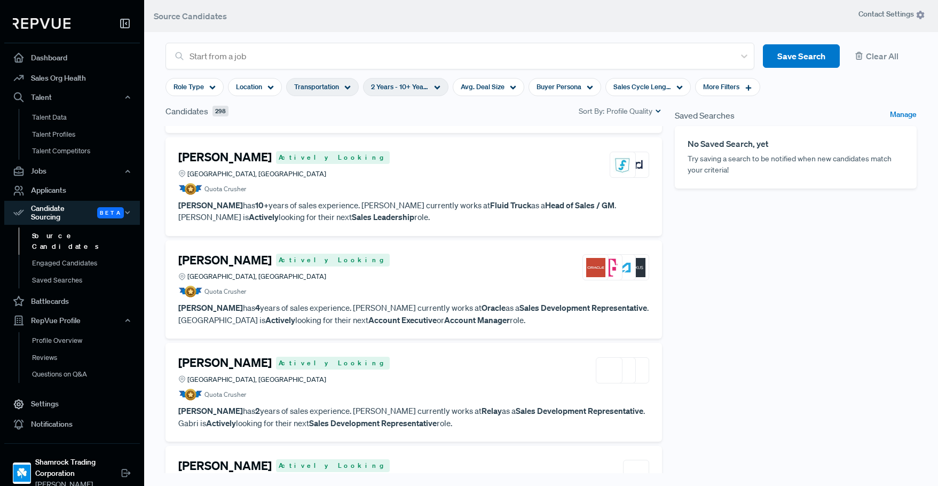
scroll to position [534, 0]
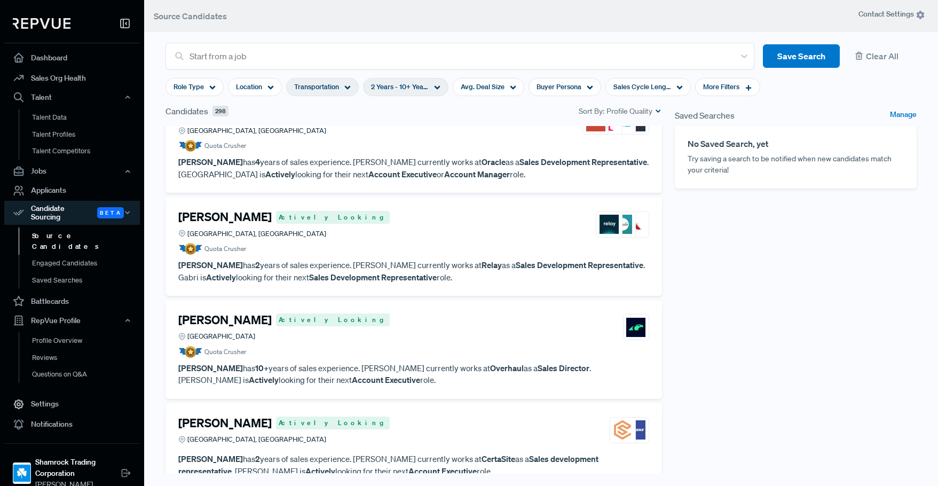
click at [742, 263] on div "Saved Searches Manage No Saved Search, yet Try saving a search to be notified w…" at bounding box center [795, 299] width 255 height 389
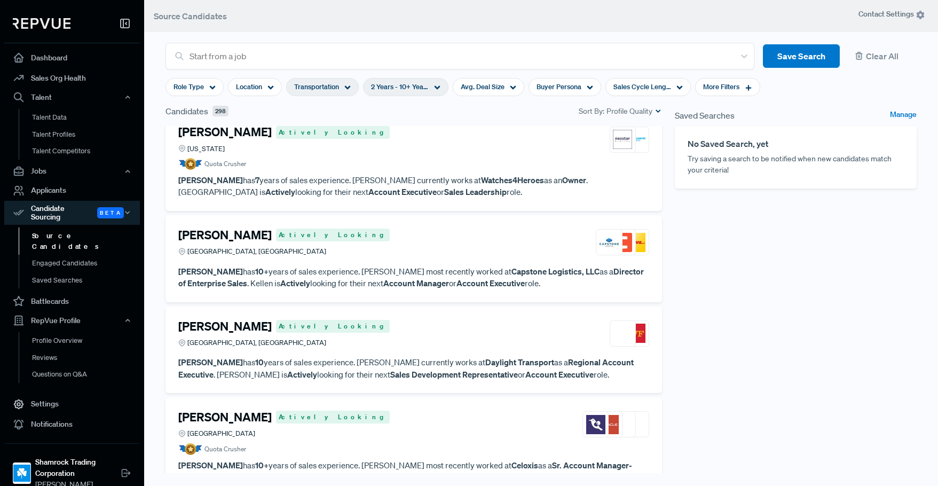
scroll to position [1174, 0]
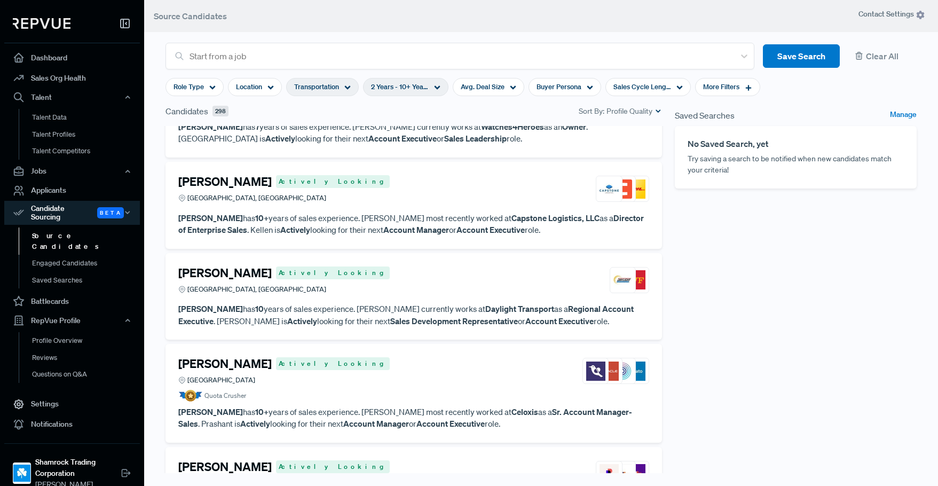
click at [415, 199] on div "[PERSON_NAME] Actively Looking [GEOGRAPHIC_DATA], [GEOGRAPHIC_DATA]" at bounding box center [413, 189] width 471 height 29
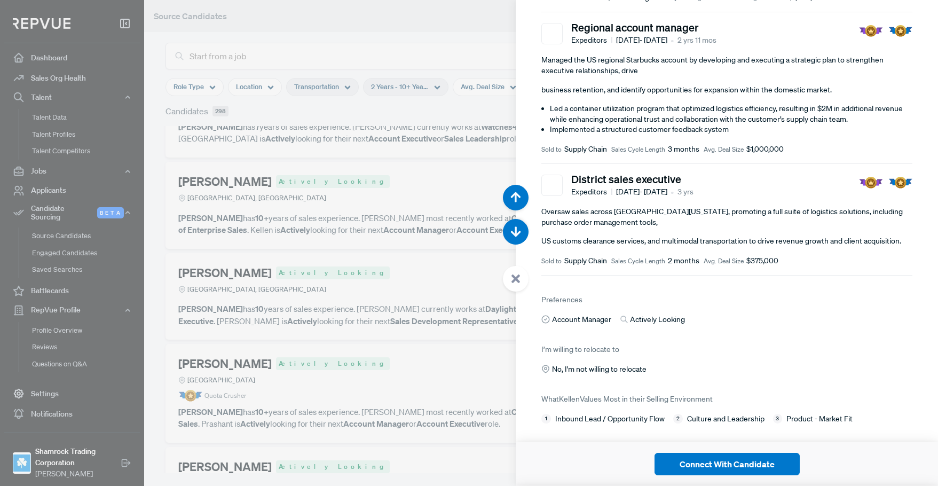
scroll to position [786, 0]
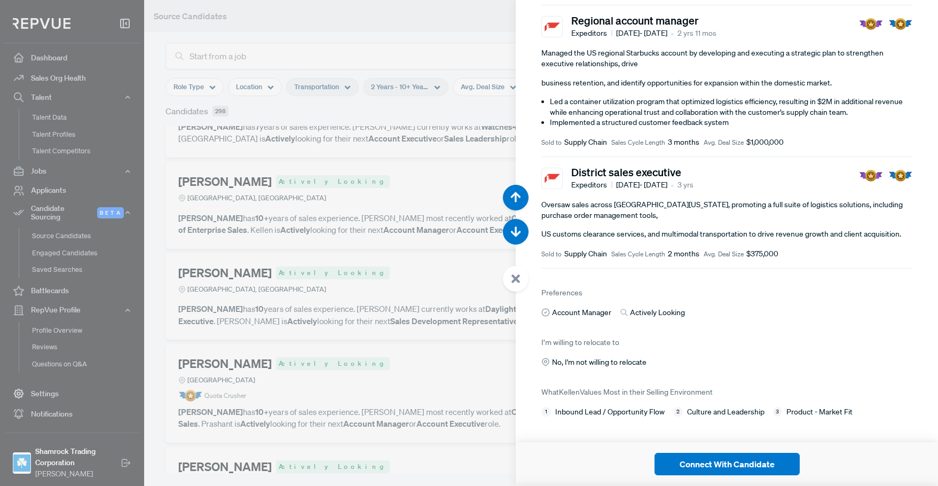
click at [318, 262] on div at bounding box center [469, 243] width 938 height 486
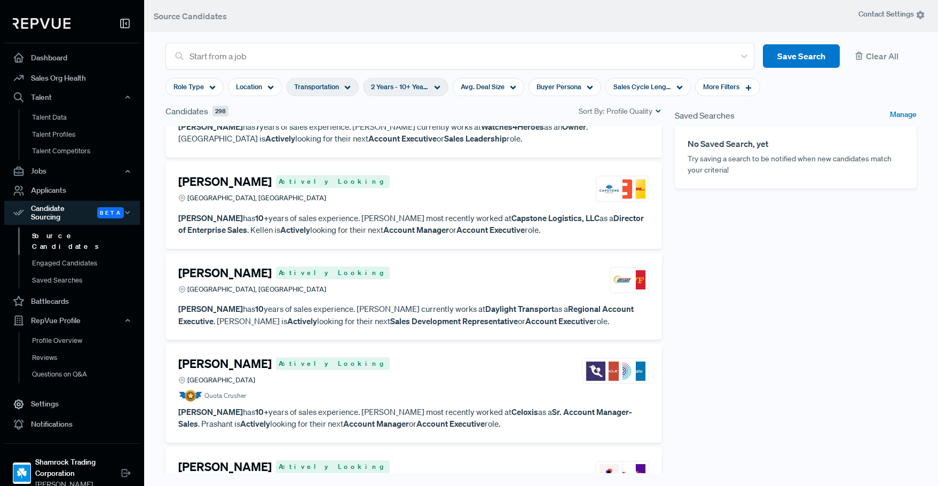
click at [786, 296] on div "Saved Searches Manage No Saved Search, yet Try saving a search to be notified w…" at bounding box center [795, 299] width 255 height 389
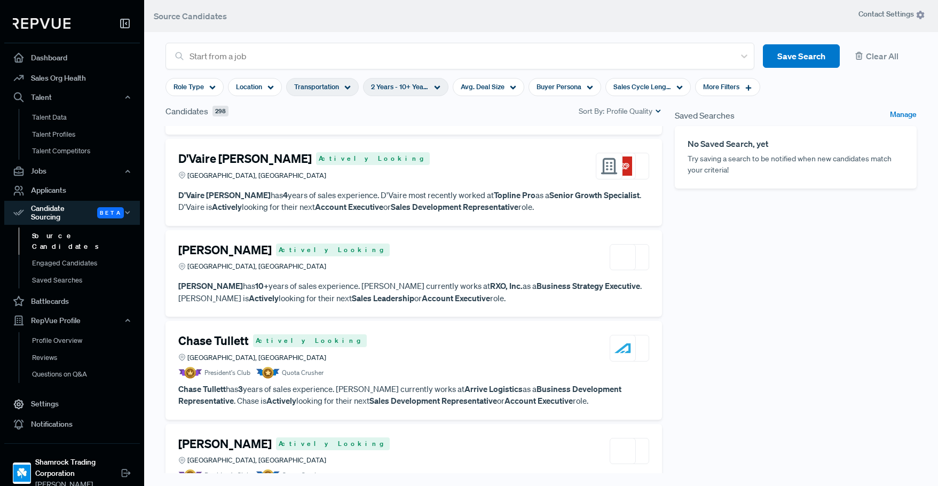
scroll to position [2129, 0]
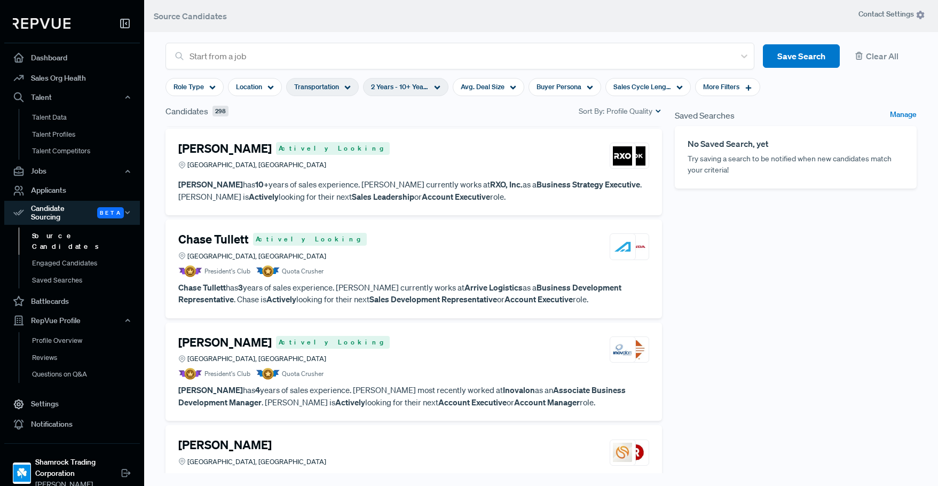
click at [434, 249] on div "Chase Tullett Actively Looking Chicago, [GEOGRAPHIC_DATA]" at bounding box center [413, 246] width 471 height 29
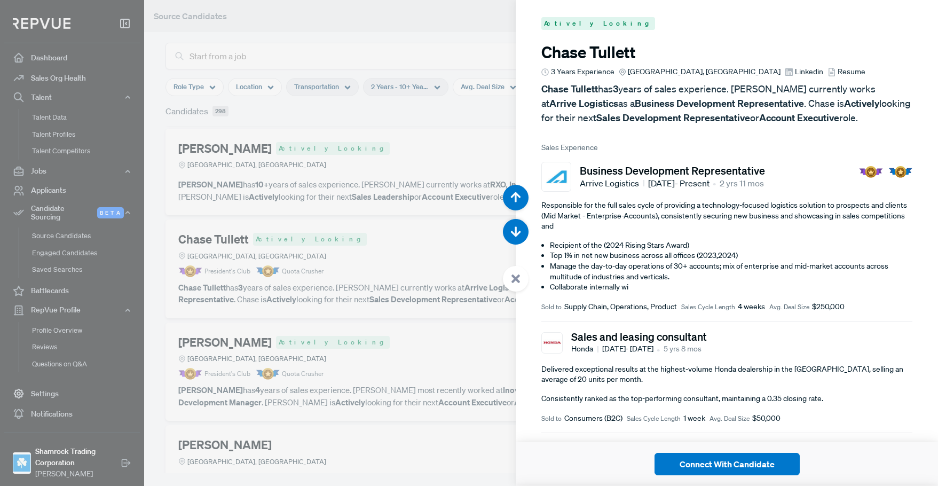
click at [795, 74] on span "Linkedin" at bounding box center [809, 71] width 28 height 11
click at [470, 224] on div at bounding box center [469, 243] width 938 height 486
